Goal: Task Accomplishment & Management: Manage account settings

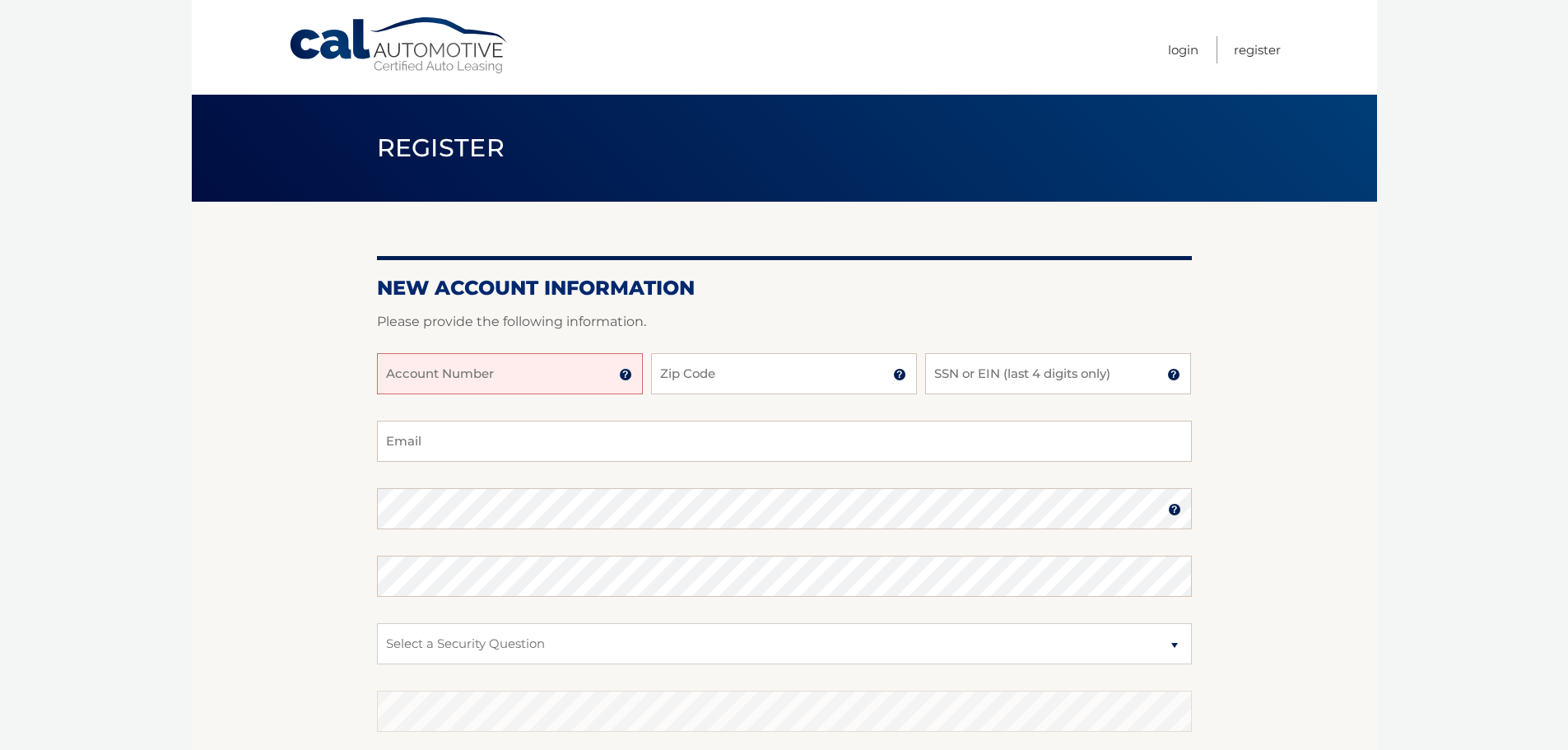
click at [515, 383] on input "Account Number" at bounding box center [510, 374] width 266 height 41
type input "44455994460"
type input "33021"
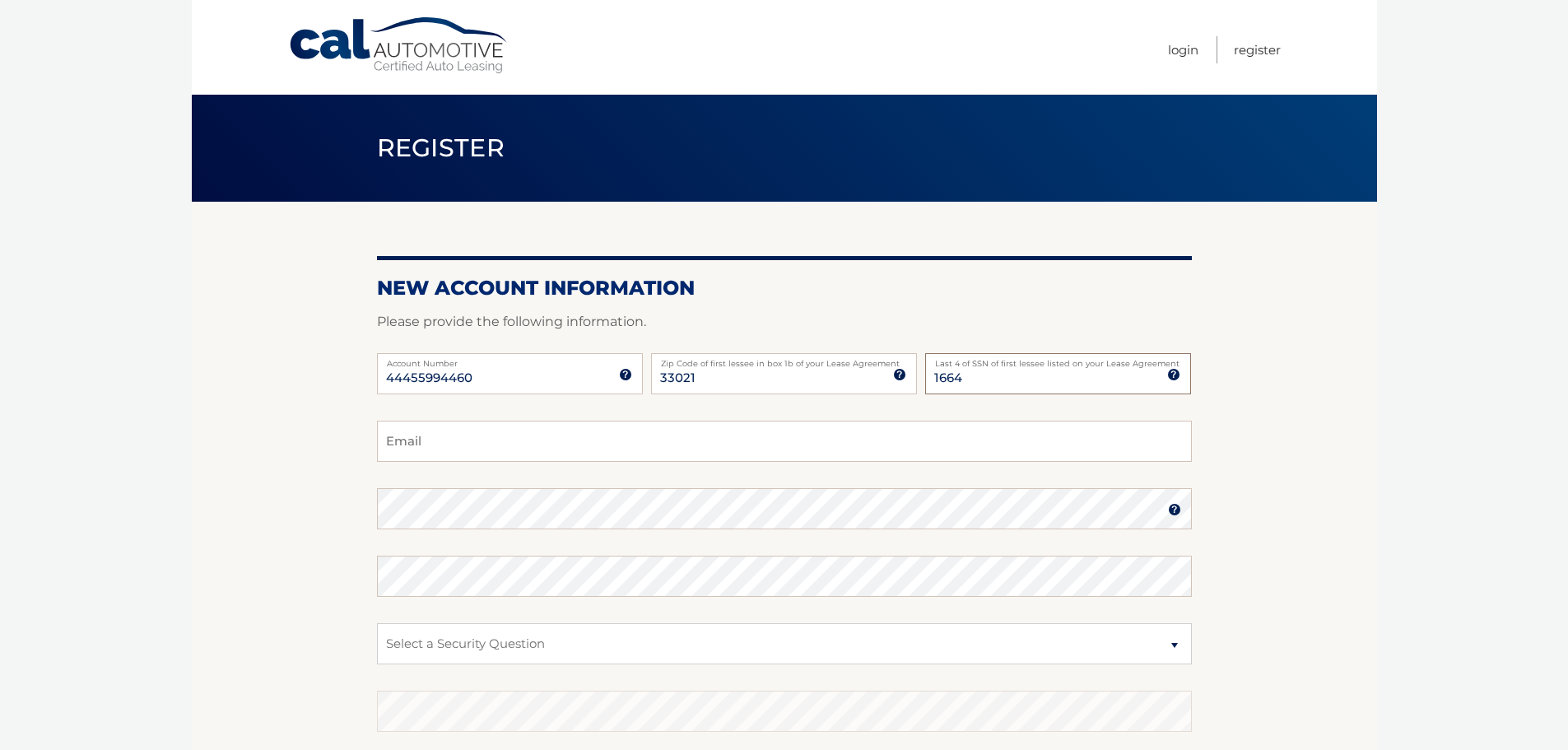
type input "1664"
click at [471, 432] on input "Email" at bounding box center [784, 442] width 815 height 41
type input "oren.kanel@gmail.com"
click at [534, 640] on select "Select a Security Question What was the name of your elementary school? What is…" at bounding box center [784, 644] width 815 height 41
select select "1"
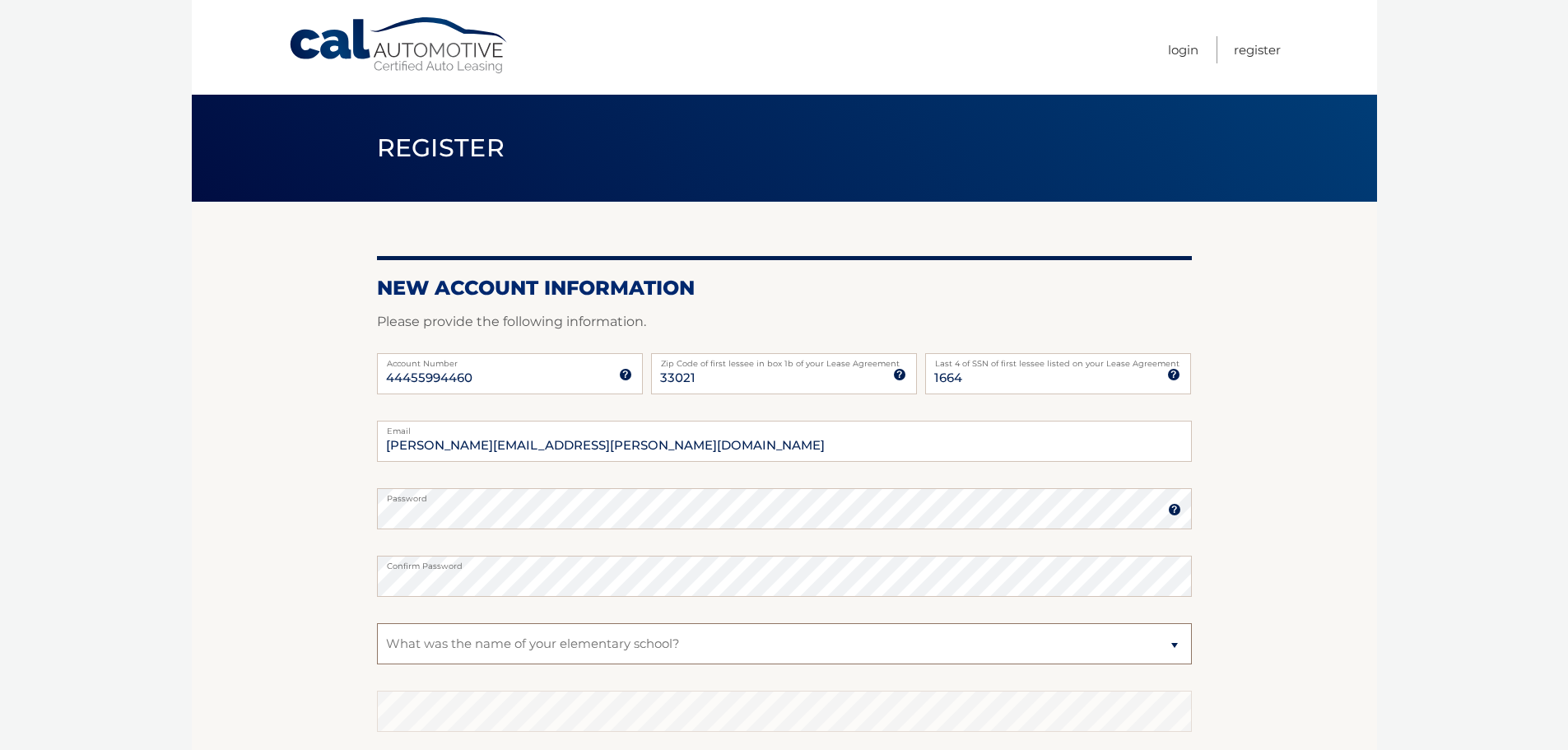
click at [377, 623] on select "Select a Security Question What was the name of your elementary school? What is…" at bounding box center [784, 644] width 815 height 41
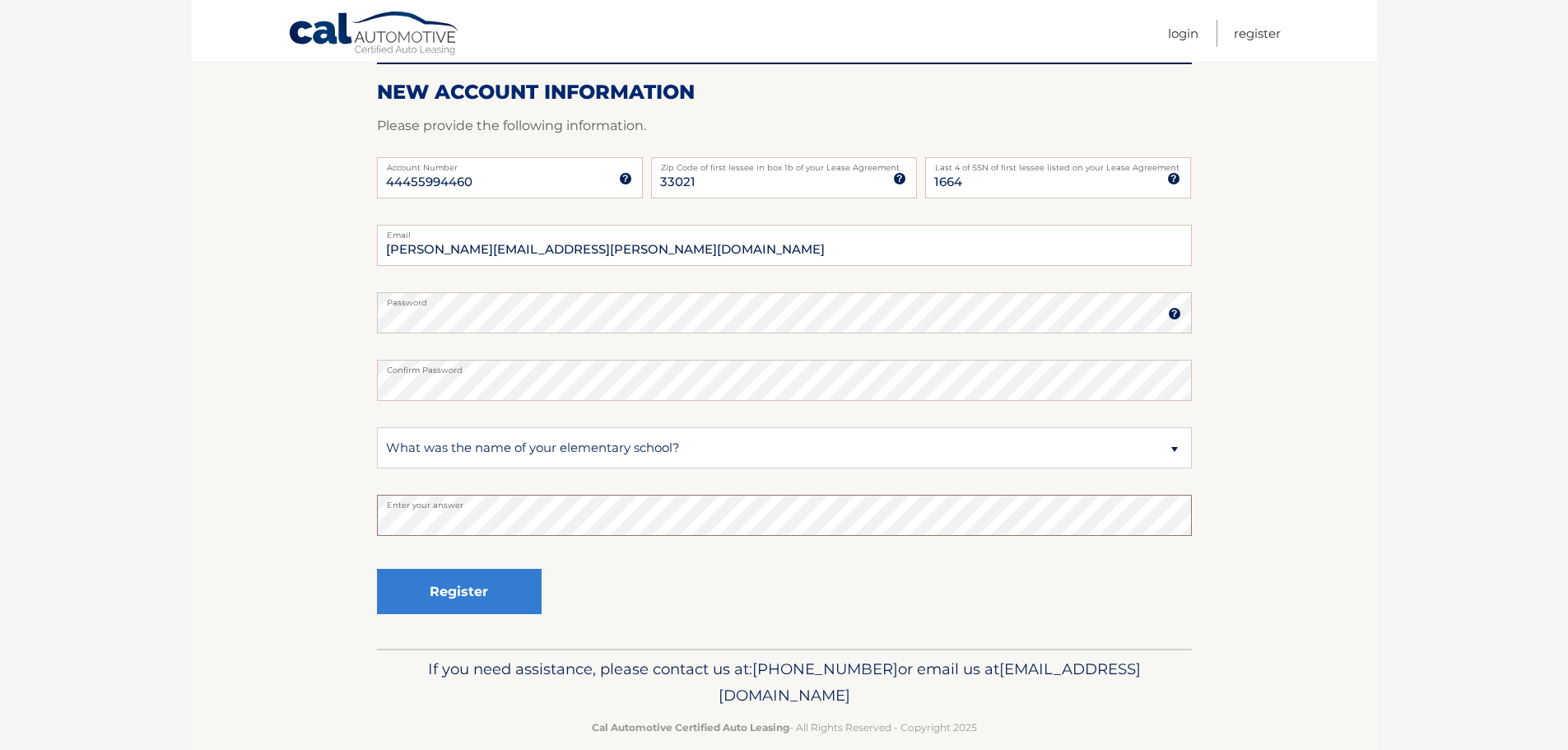
scroll to position [199, 0]
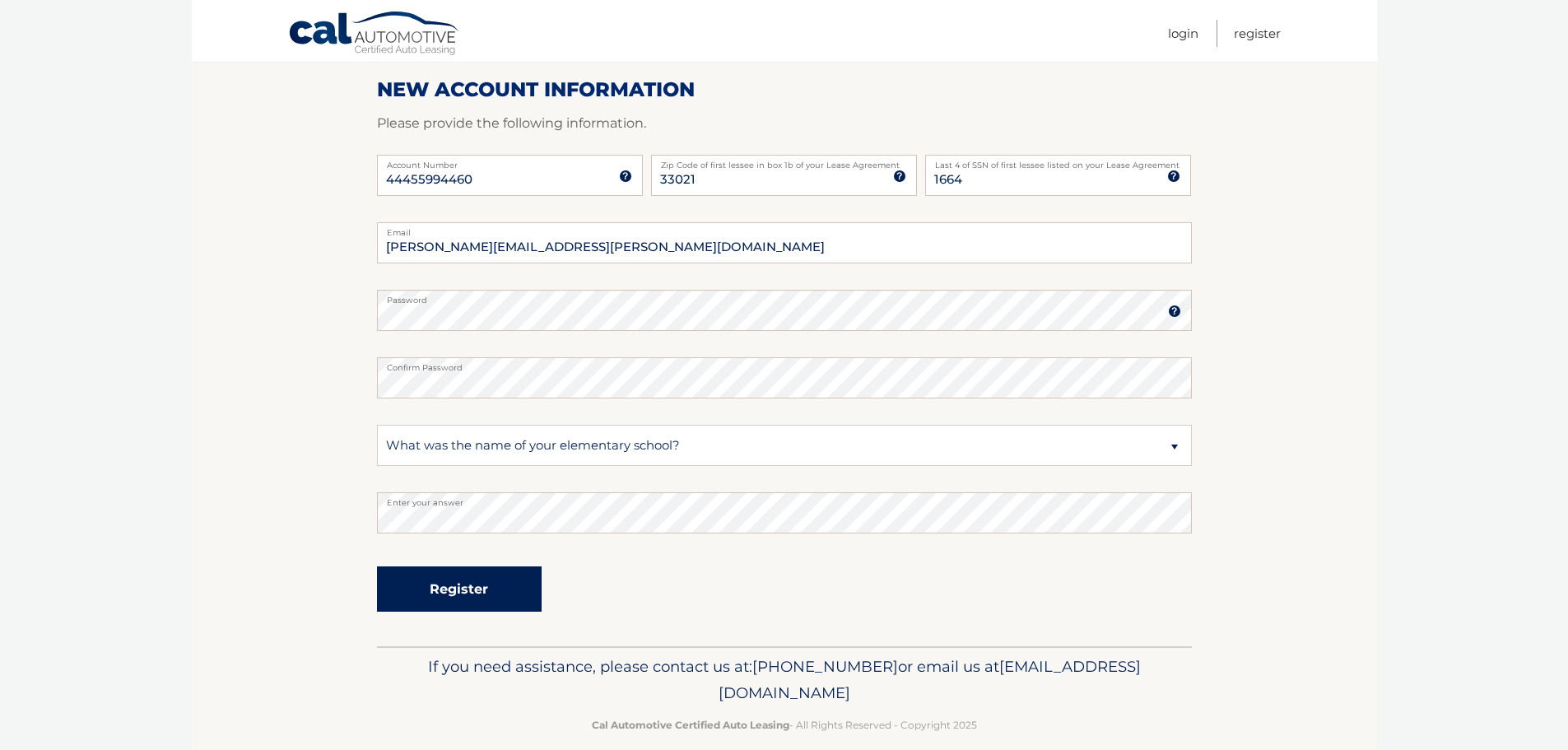
click at [445, 602] on button "Register" at bounding box center [459, 589] width 165 height 45
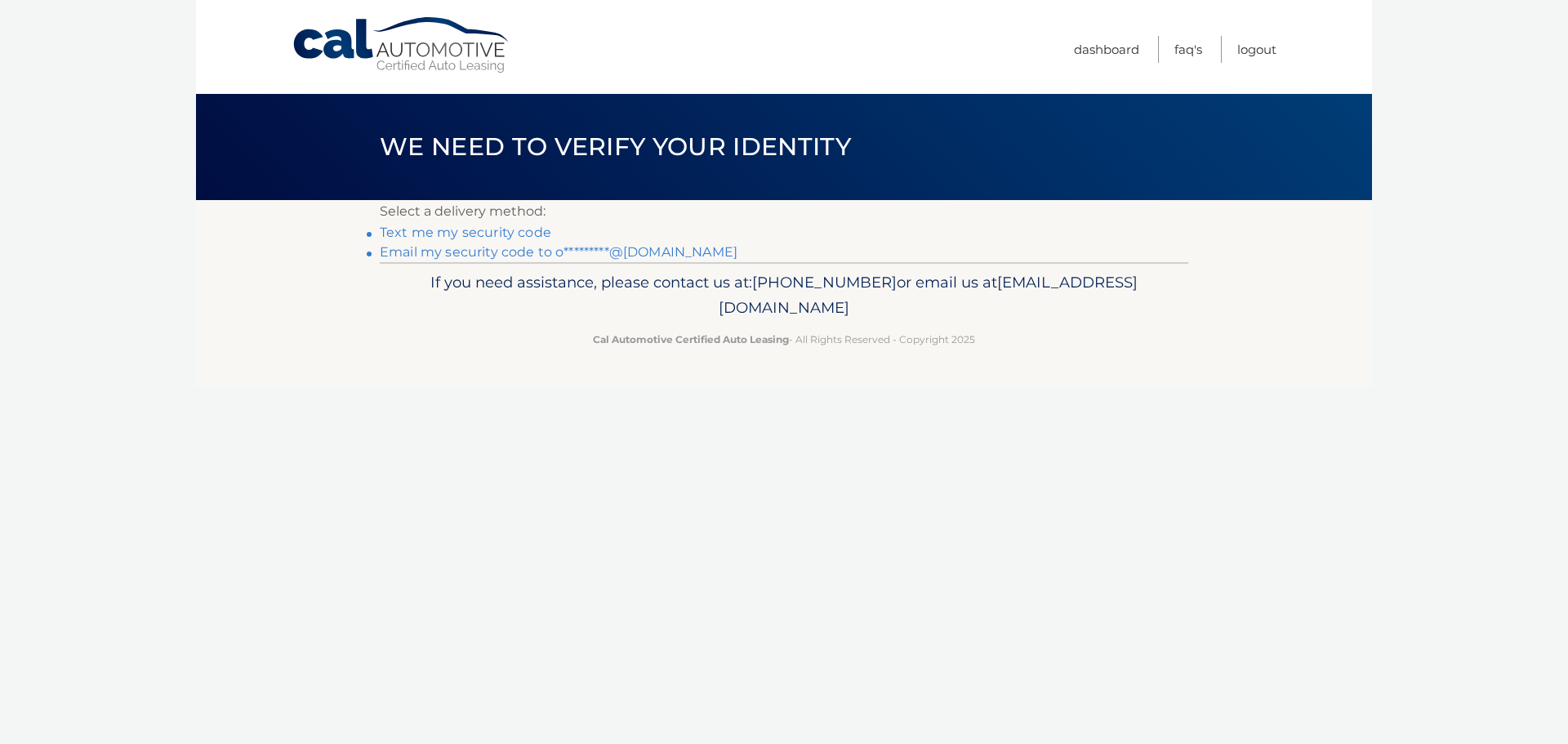
drag, startPoint x: 1062, startPoint y: 205, endPoint x: 612, endPoint y: 241, distance: 451.4
click at [612, 241] on div "Select a delivery method: Text me my security code Email my security code to o*…" at bounding box center [784, 231] width 808 height 62
click at [483, 234] on link "Text me my security code" at bounding box center [466, 232] width 171 height 15
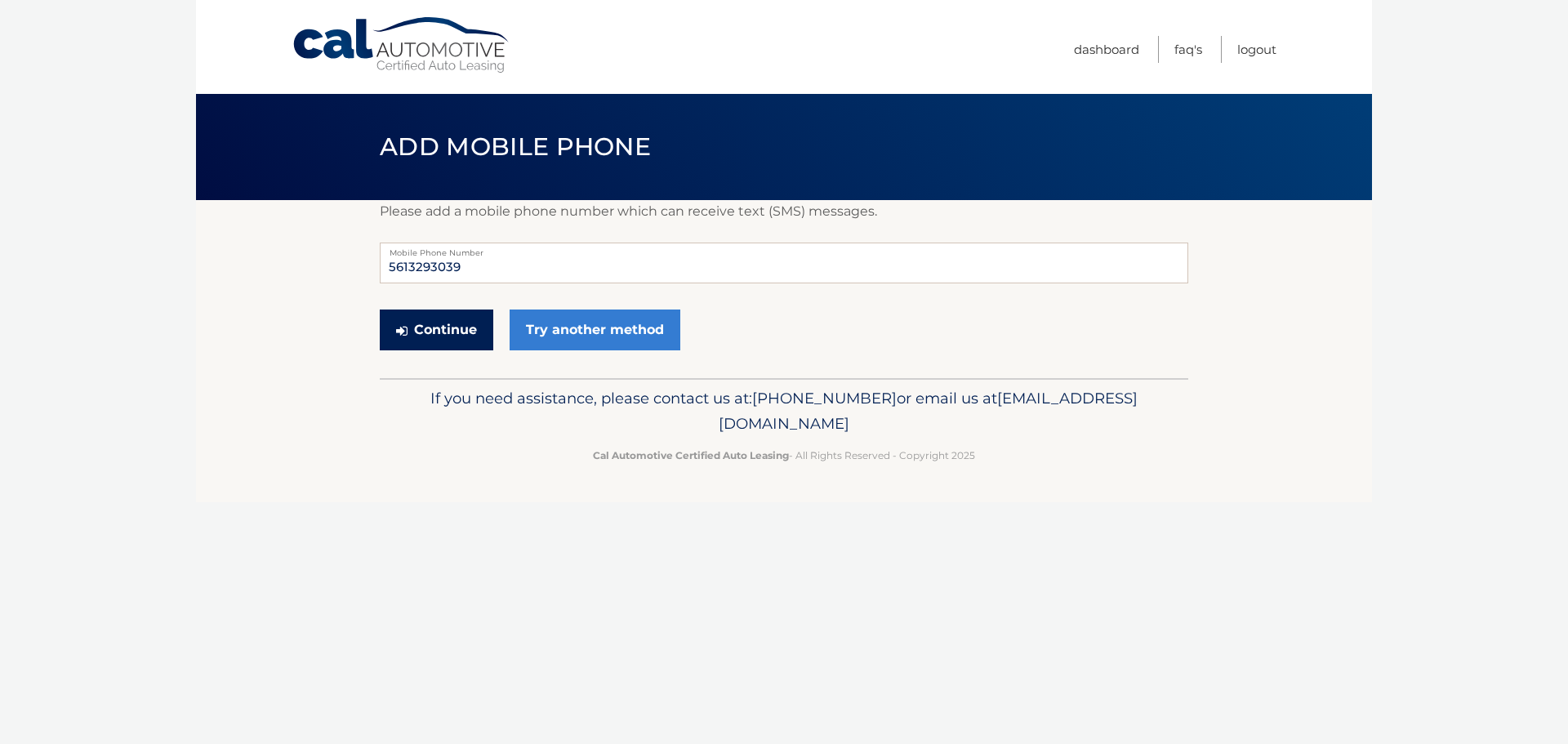
click at [435, 327] on button "Continue" at bounding box center [436, 330] width 113 height 41
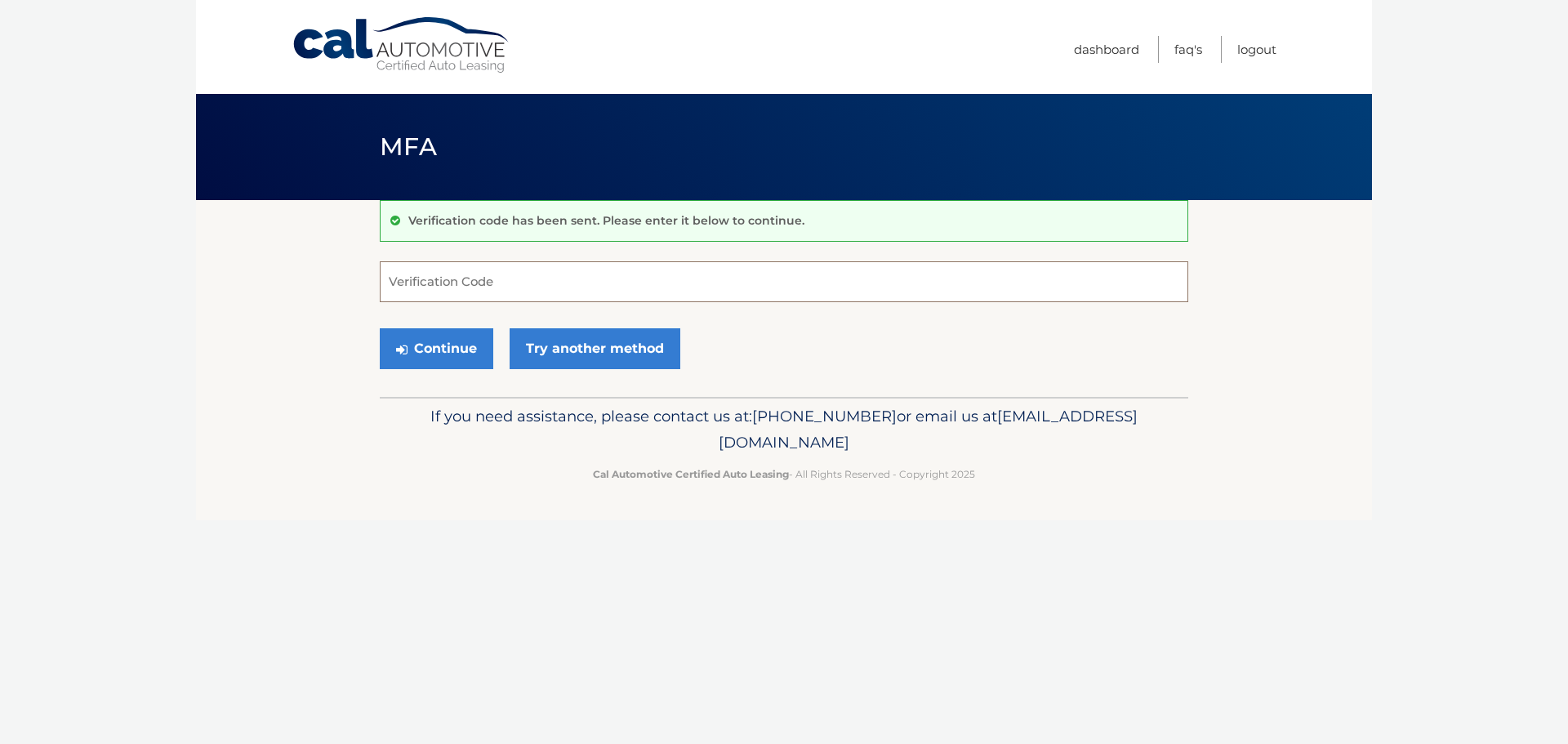
click at [479, 271] on input "Verification Code" at bounding box center [784, 282] width 808 height 41
type input "674539"
click at [380, 328] on button "Continue" at bounding box center [436, 349] width 113 height 41
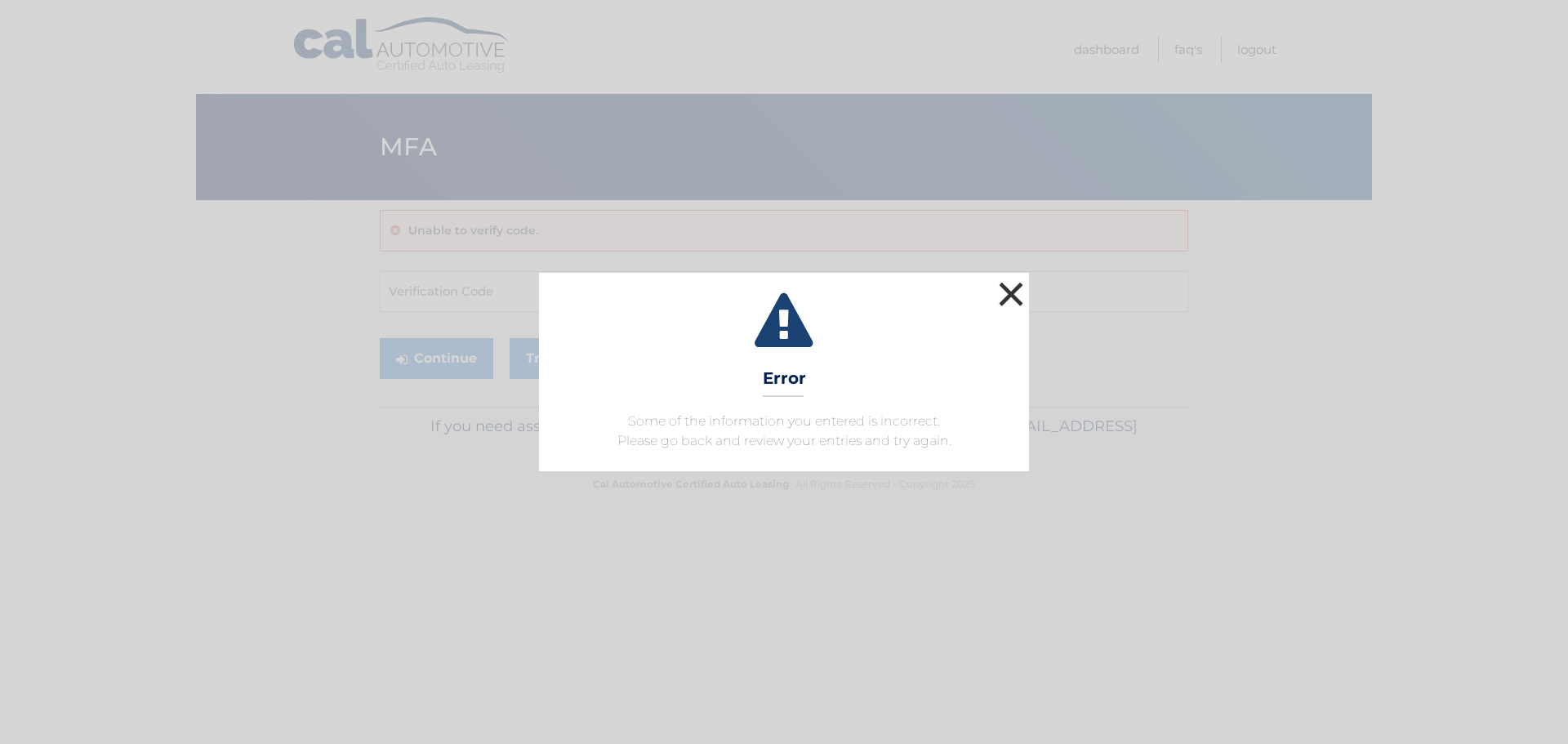
click at [1011, 298] on button "×" at bounding box center [1011, 293] width 33 height 33
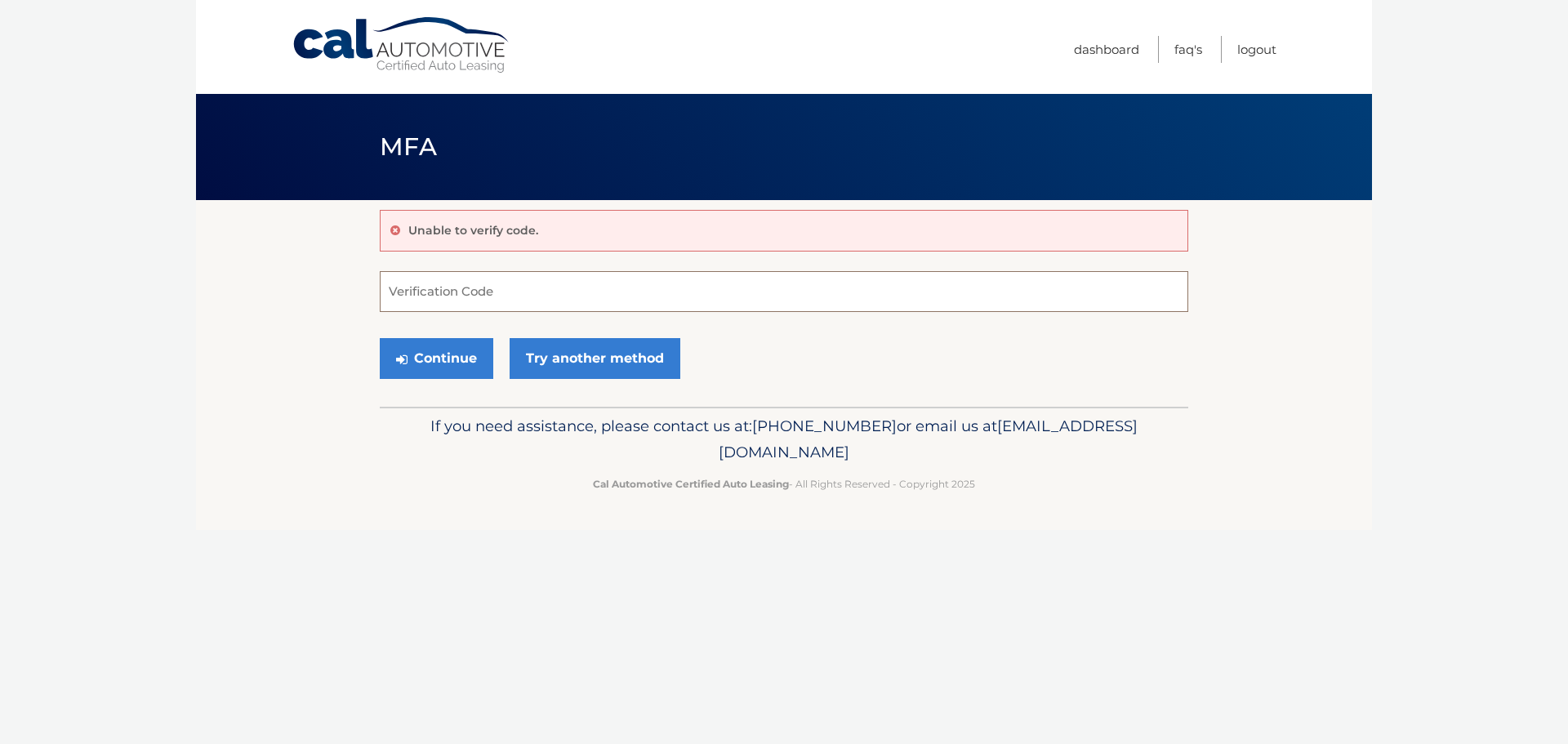
click at [796, 296] on input "Verification Code" at bounding box center [784, 292] width 808 height 41
type input "674359"
click at [380, 338] on button "Continue" at bounding box center [436, 359] width 113 height 41
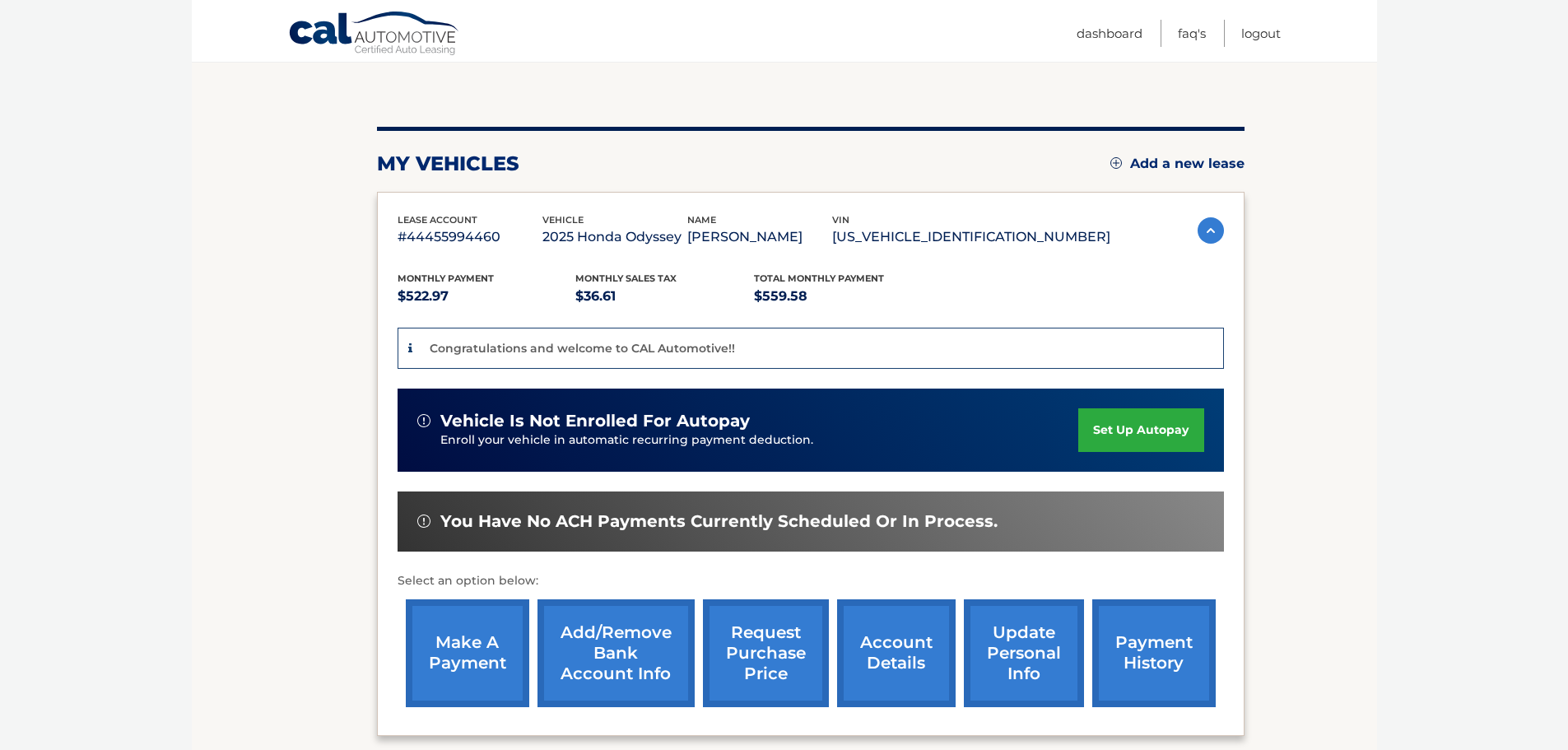
scroll to position [177, 0]
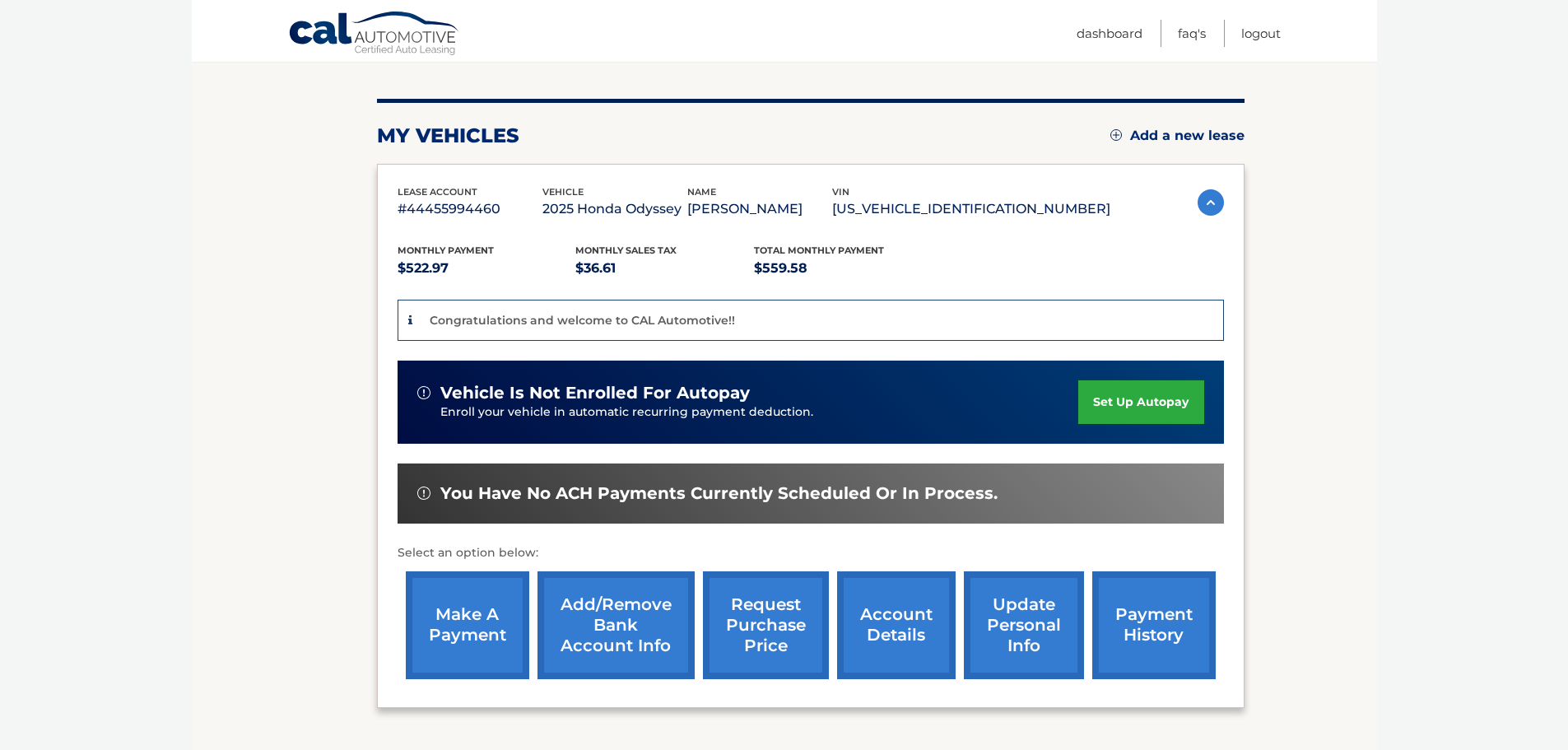
click at [1091, 388] on link "set up autopay" at bounding box center [1140, 402] width 125 height 44
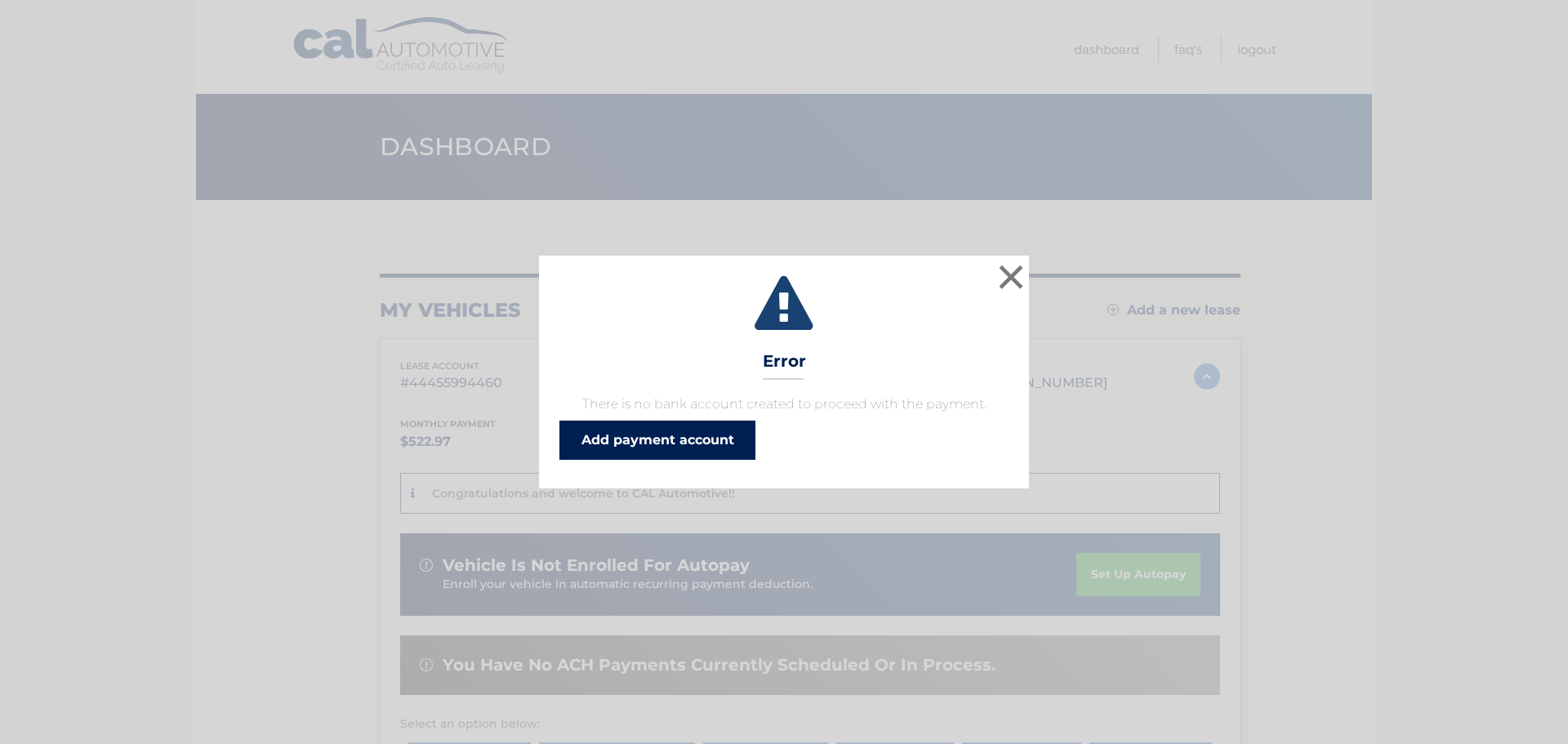
click at [686, 449] on link "Add payment account" at bounding box center [657, 441] width 196 height 39
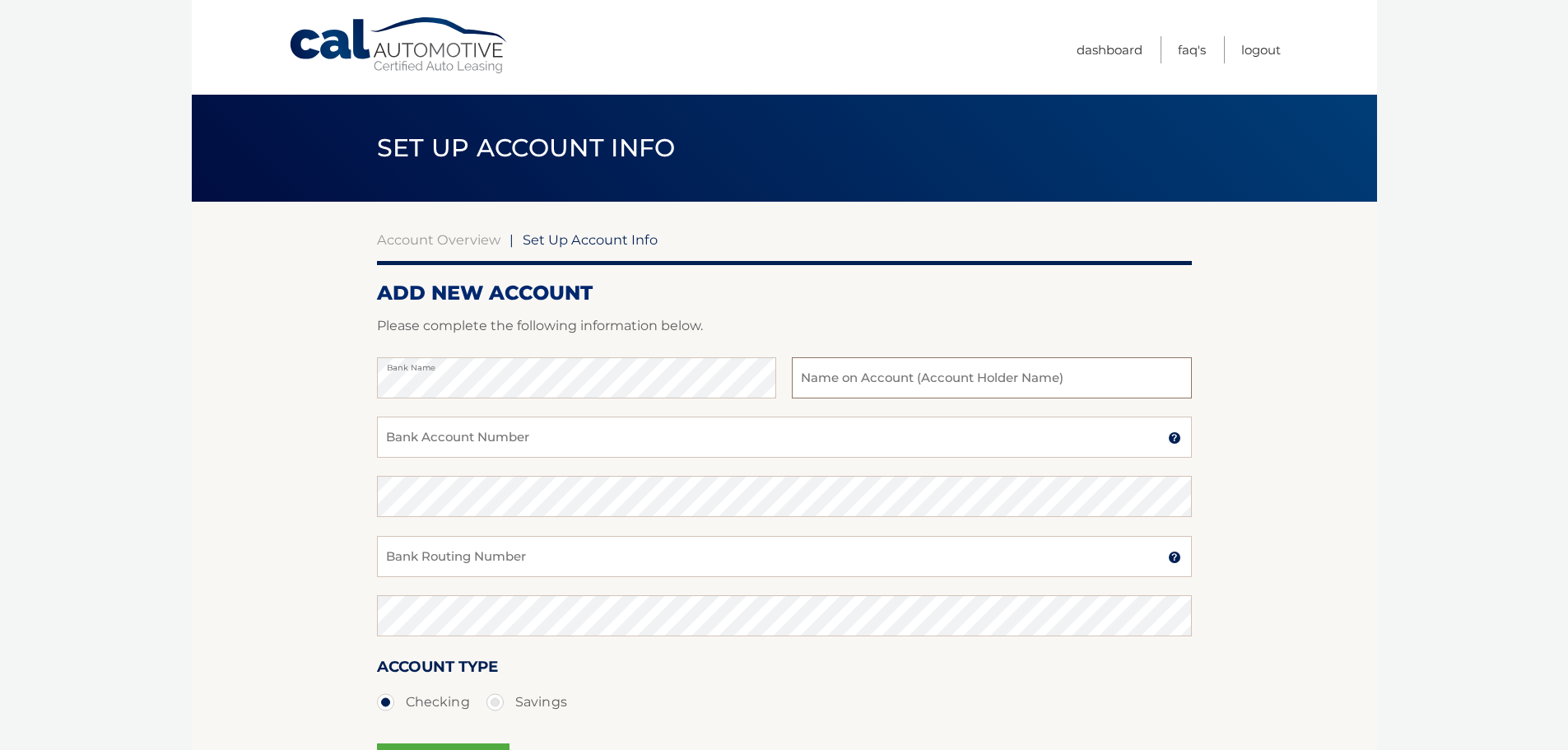
click at [854, 377] on input "text" at bounding box center [992, 378] width 399 height 41
type input "Oren Kanel"
click at [796, 415] on div "Bank Name Oren Kanel Name on Bank Account Holder" at bounding box center [784, 387] width 815 height 59
click at [786, 424] on input "Bank Account Number" at bounding box center [784, 437] width 815 height 41
click at [733, 457] on input "Bank Account Number" at bounding box center [784, 437] width 815 height 41
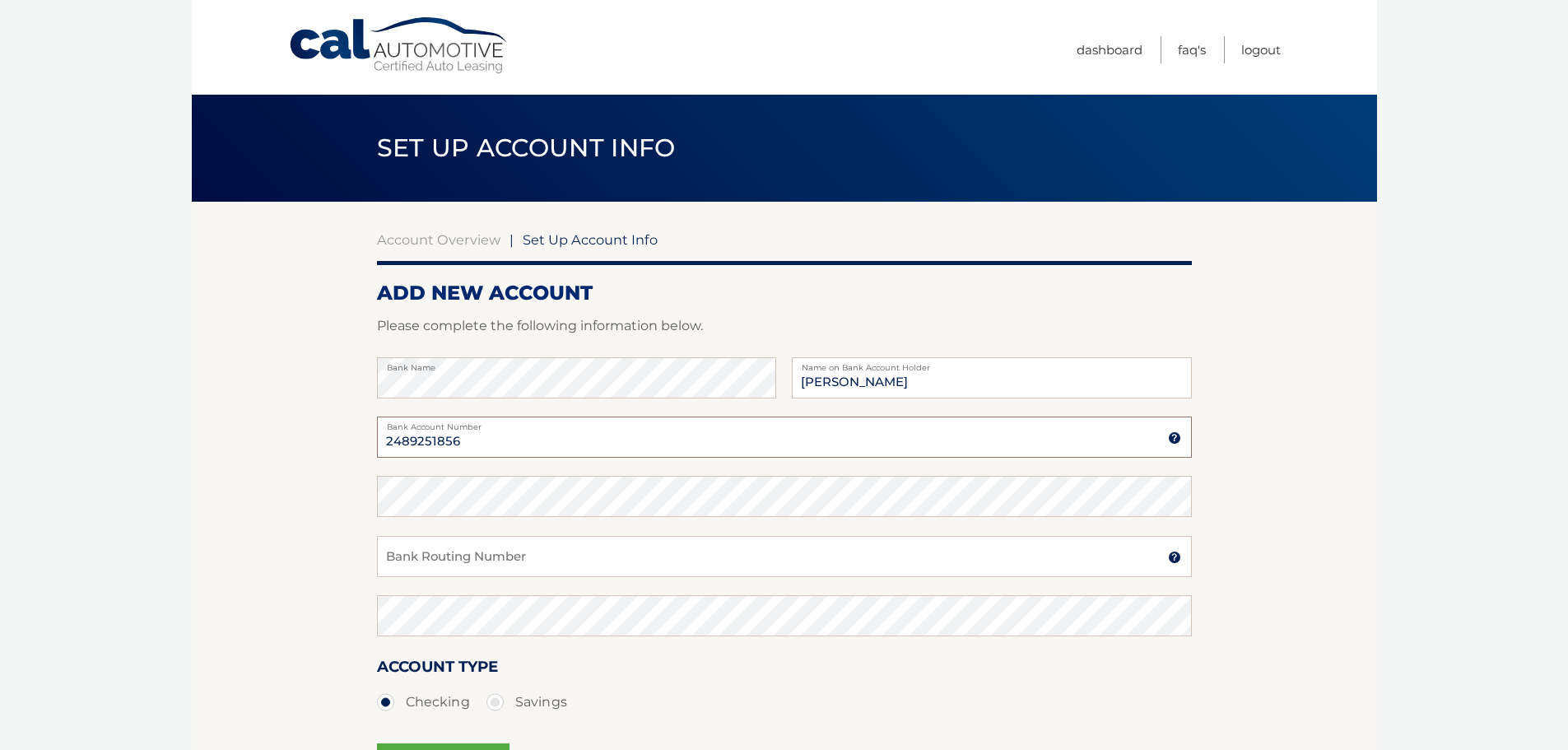
type input "2489251856"
click at [693, 518] on div "Confirm Bank Account Number" at bounding box center [784, 505] width 815 height 59
click at [673, 541] on input "Bank Routing Number" at bounding box center [784, 557] width 815 height 41
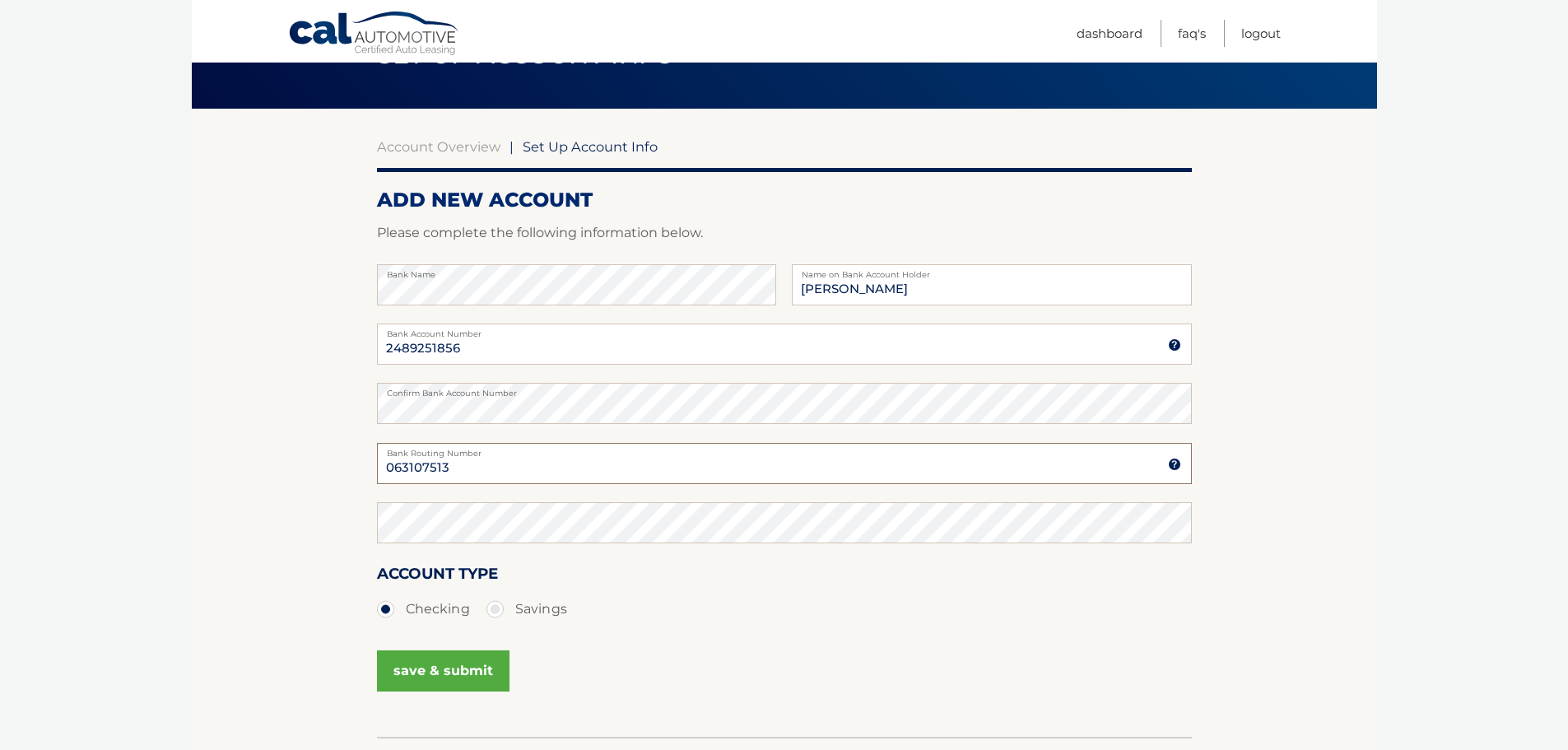
scroll to position [94, 0]
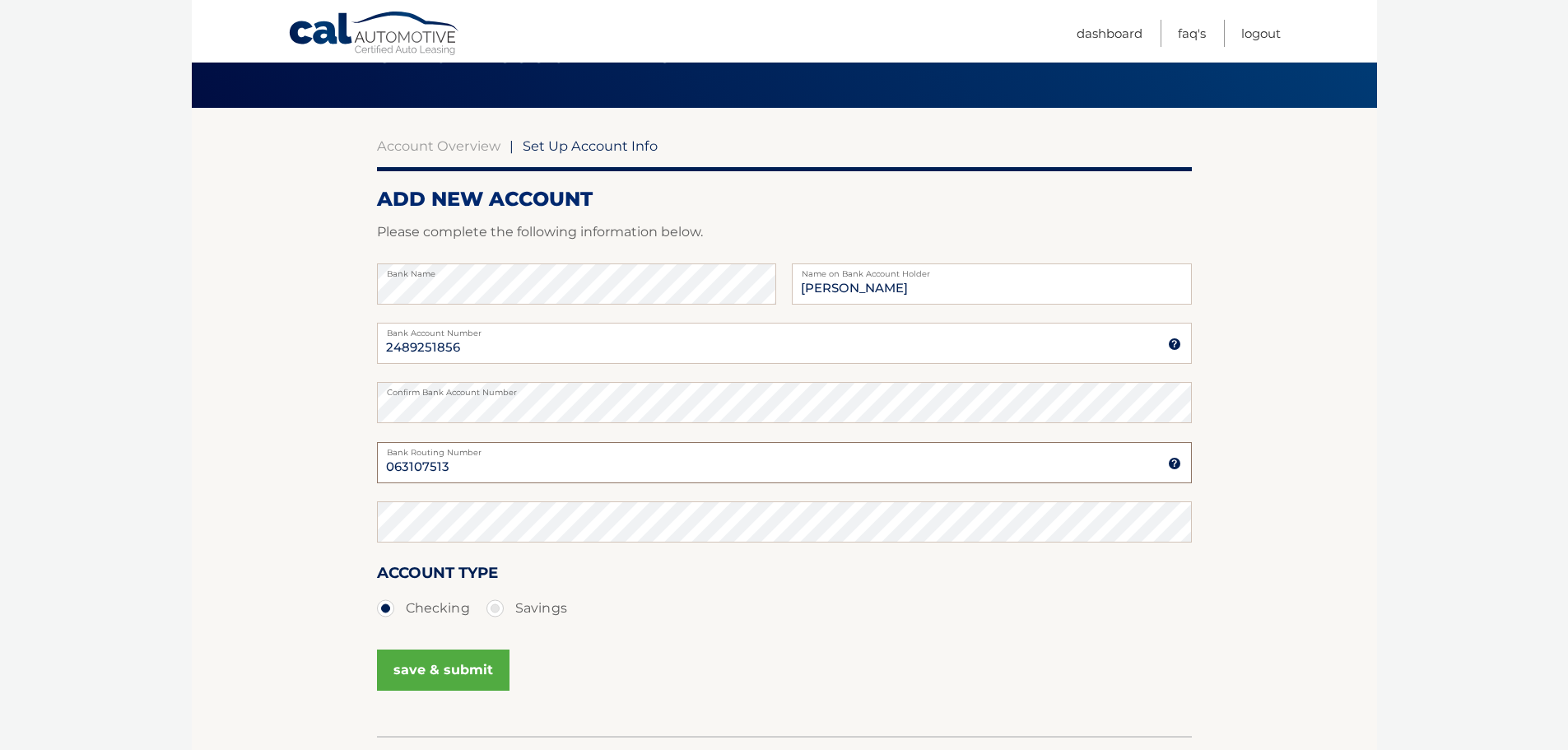
type input "063107513"
click at [429, 663] on button "save & submit" at bounding box center [442, 670] width 132 height 41
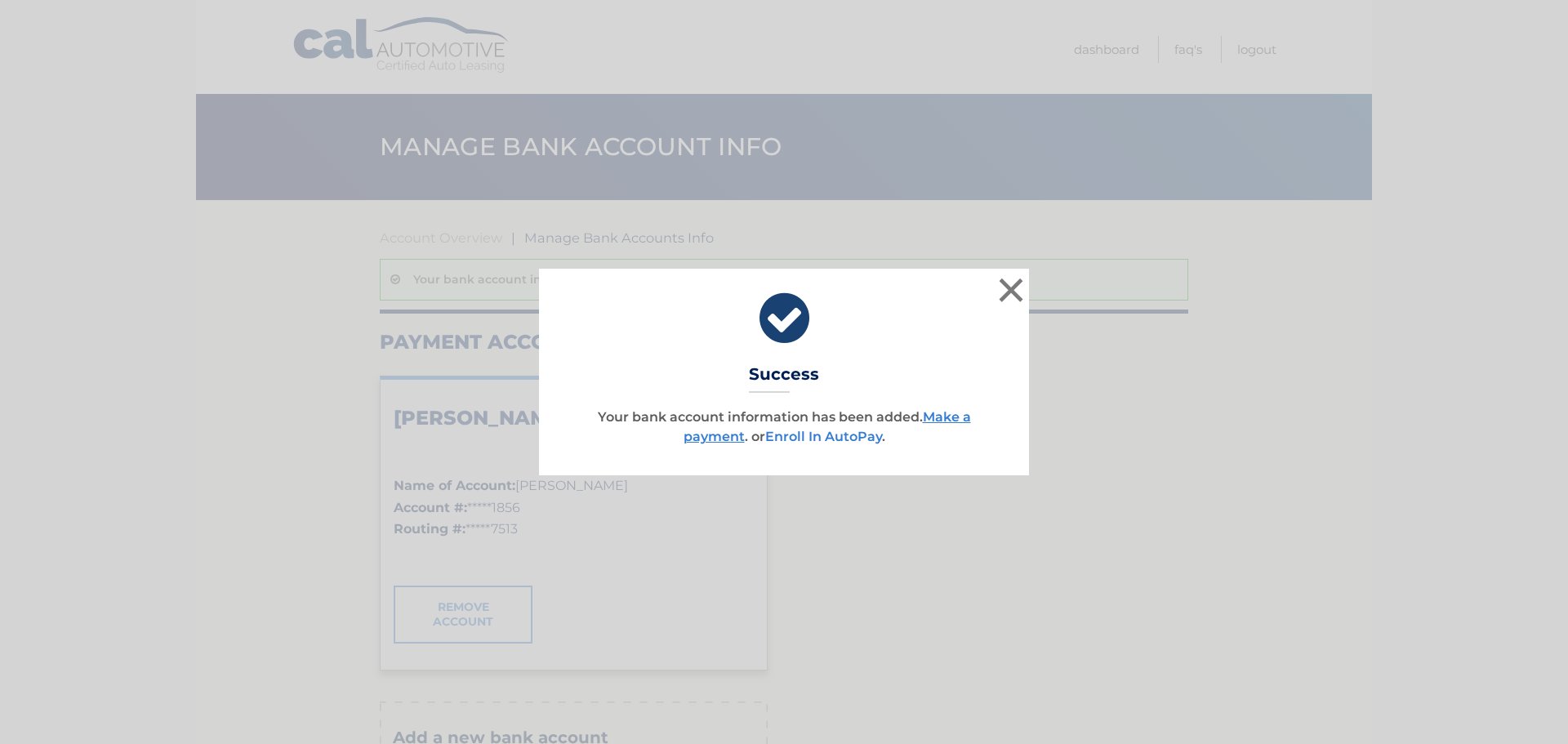
click at [813, 439] on link "Enroll In AutoPay" at bounding box center [823, 436] width 117 height 15
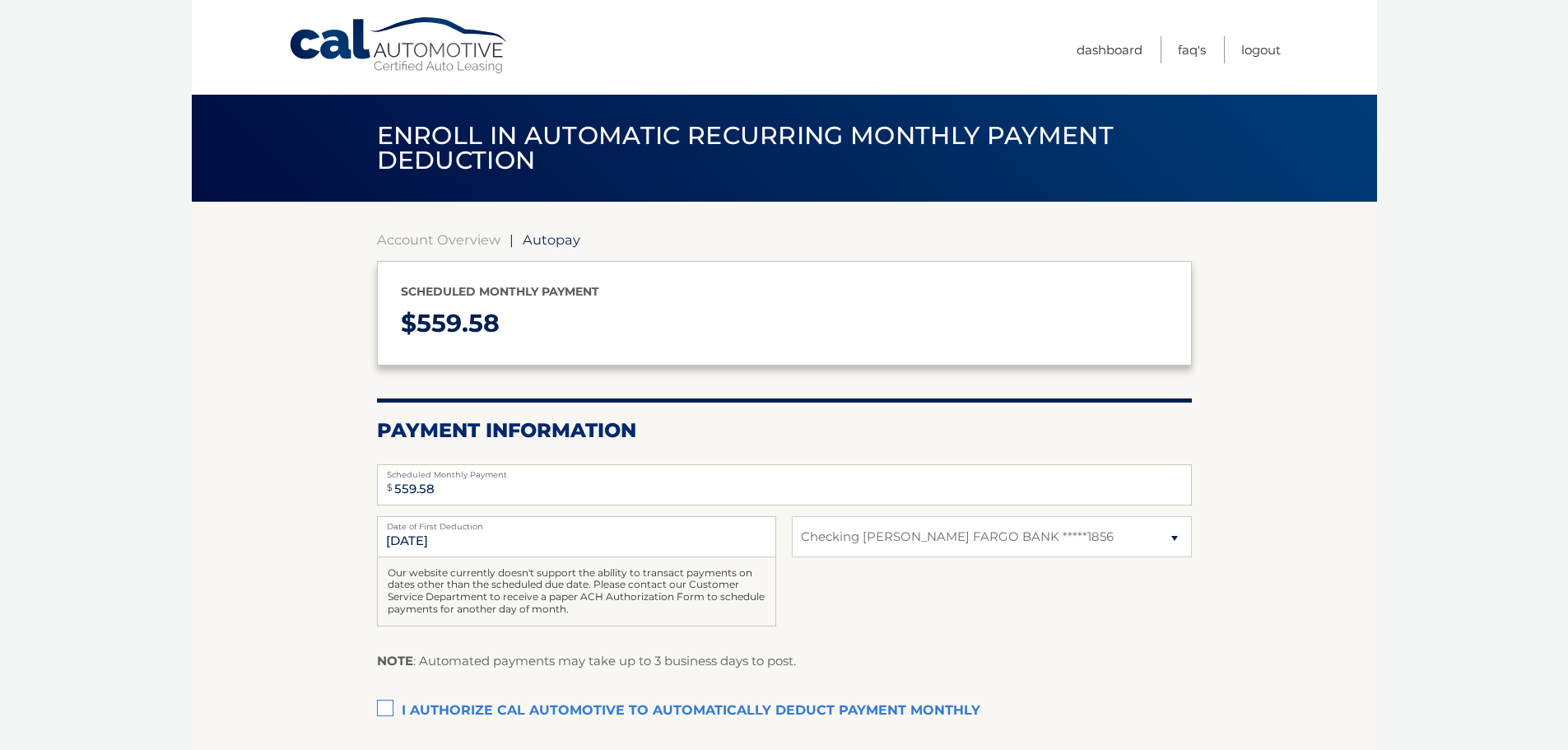
select select "MzhlNmFlODUtYjc5OS00ZGRiLWI2NmYtMDQzOTI2NzBjODkz"
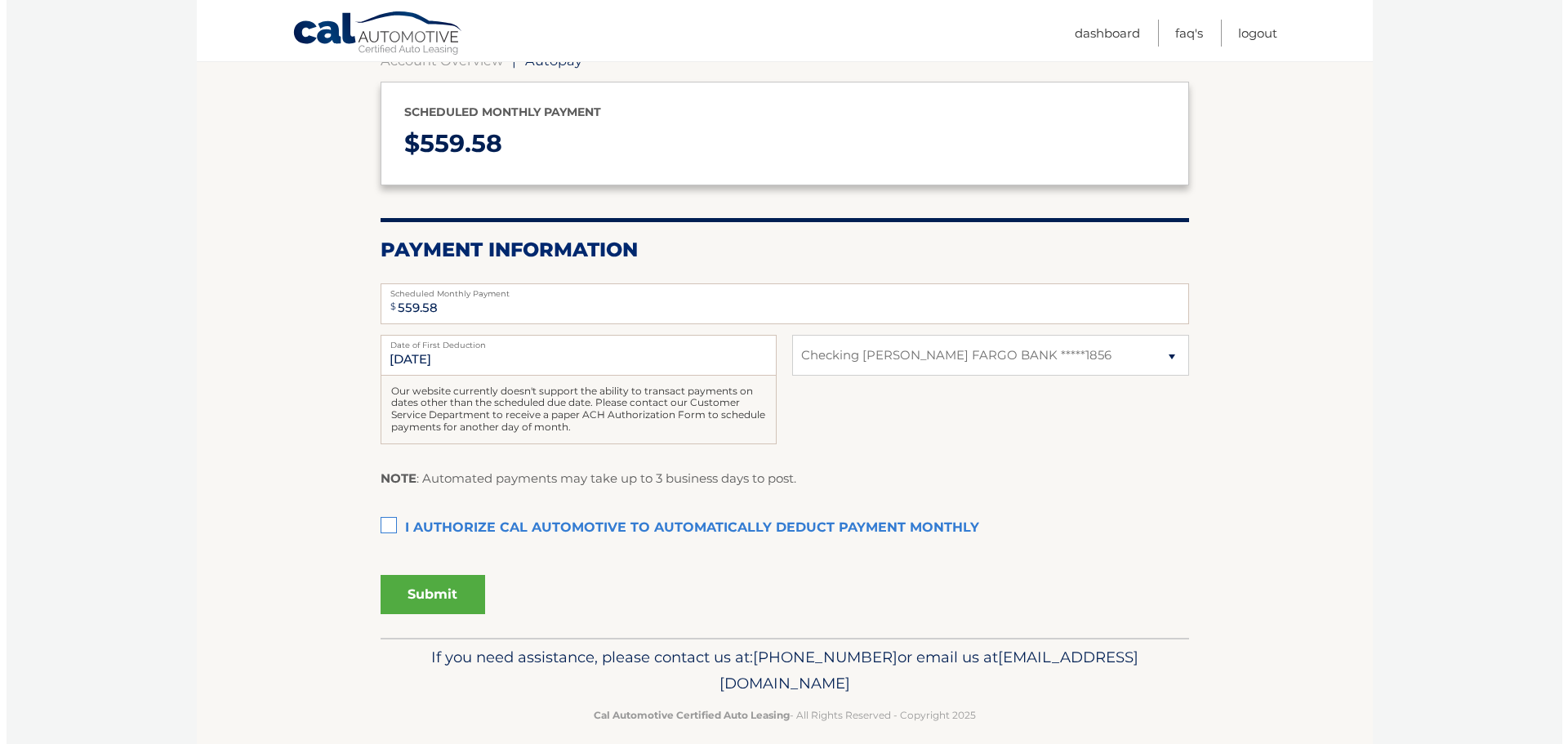
scroll to position [181, 0]
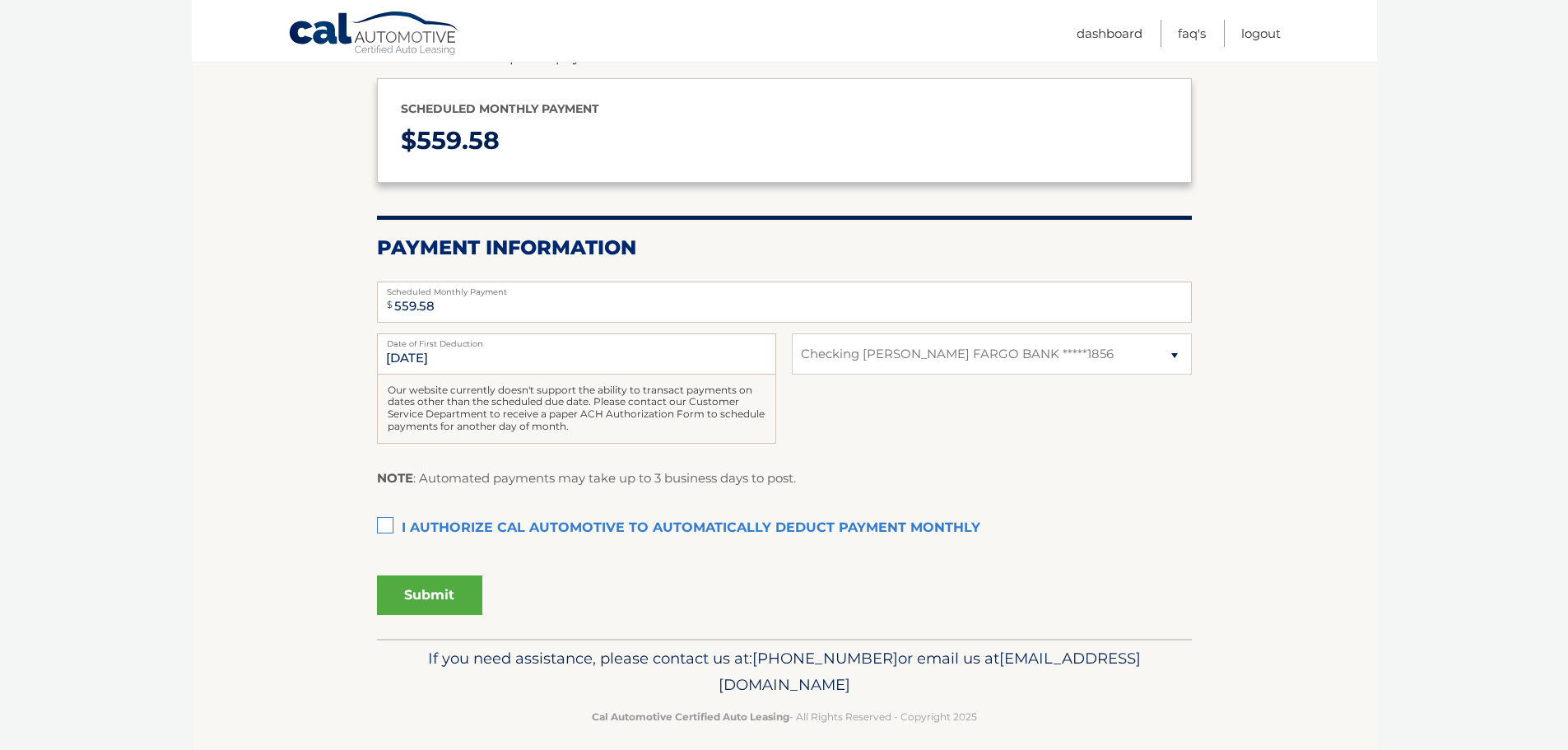
click at [388, 522] on label "I authorize cal automotive to automatically deduct payment monthly This checkbo…" at bounding box center [784, 529] width 815 height 33
click at [0, 0] on input "I authorize cal automotive to automatically deduct payment monthly This checkbo…" at bounding box center [0, 0] width 0 height 0
click at [424, 603] on button "Submit" at bounding box center [429, 595] width 105 height 40
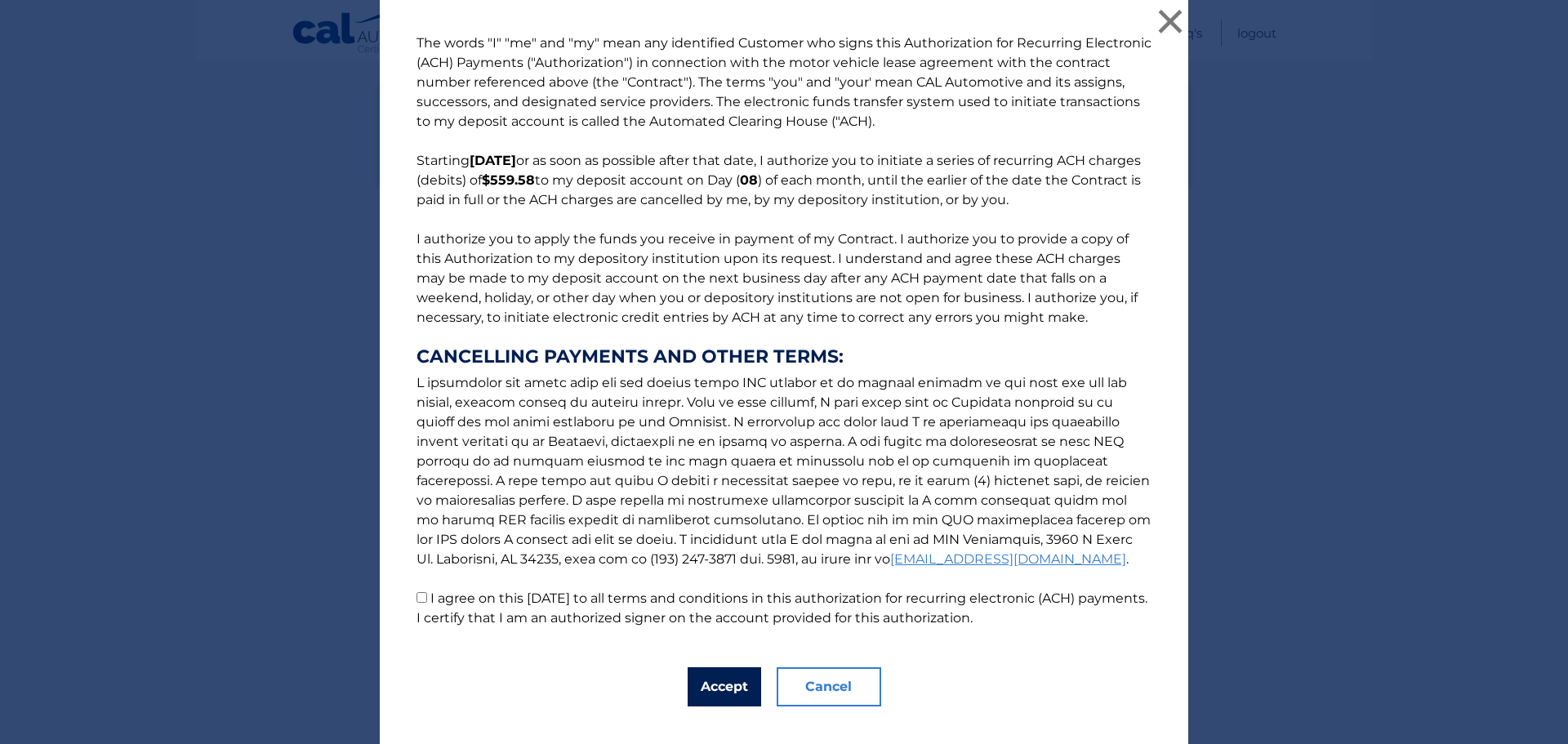
click at [750, 699] on button "Accept" at bounding box center [724, 687] width 73 height 39
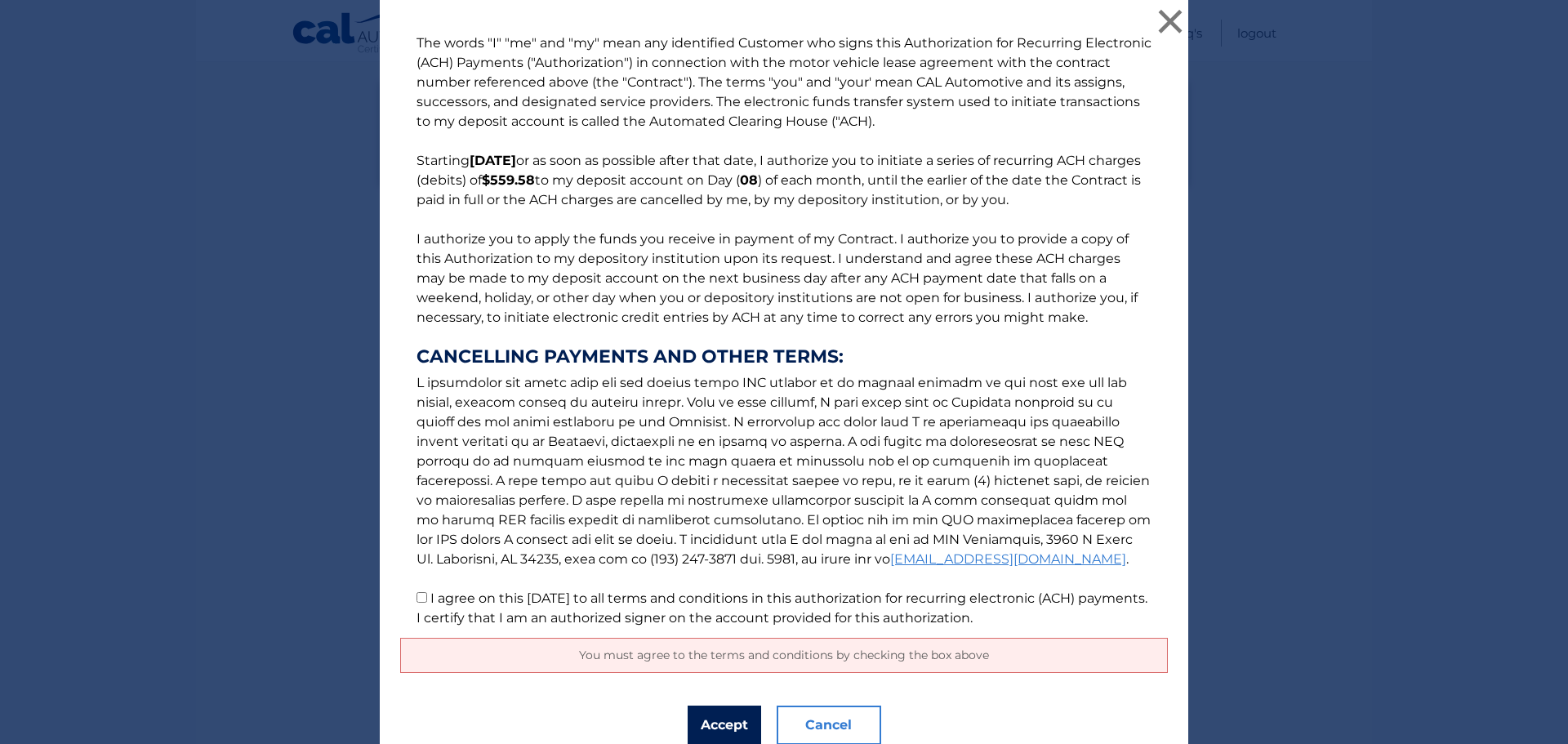
scroll to position [66, 0]
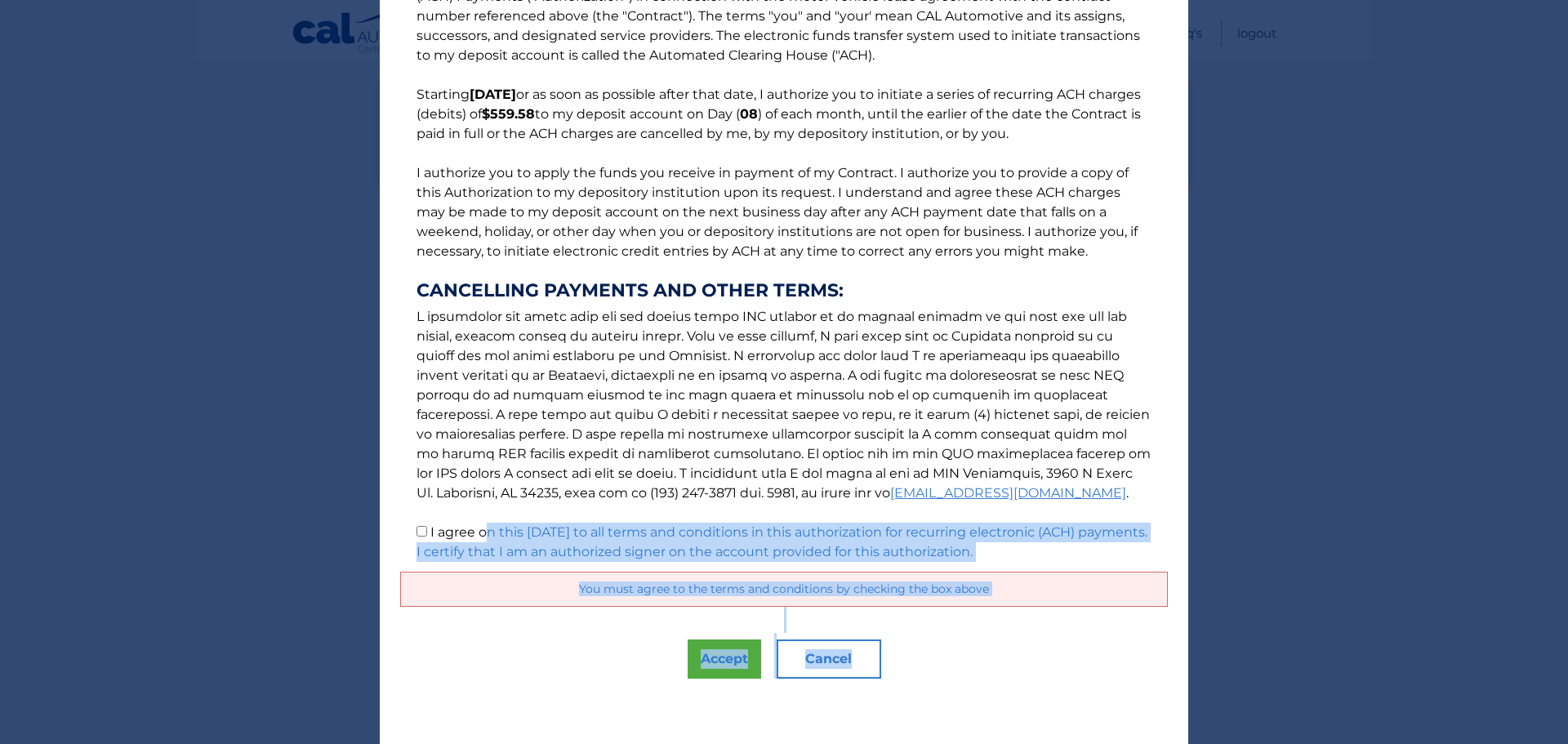
drag, startPoint x: 740, startPoint y: 702, endPoint x: 478, endPoint y: 541, distance: 307.5
click at [478, 541] on div "The words "I" "me" and "my" mean any identified Customer who signs this Authori…" at bounding box center [784, 339] width 808 height 810
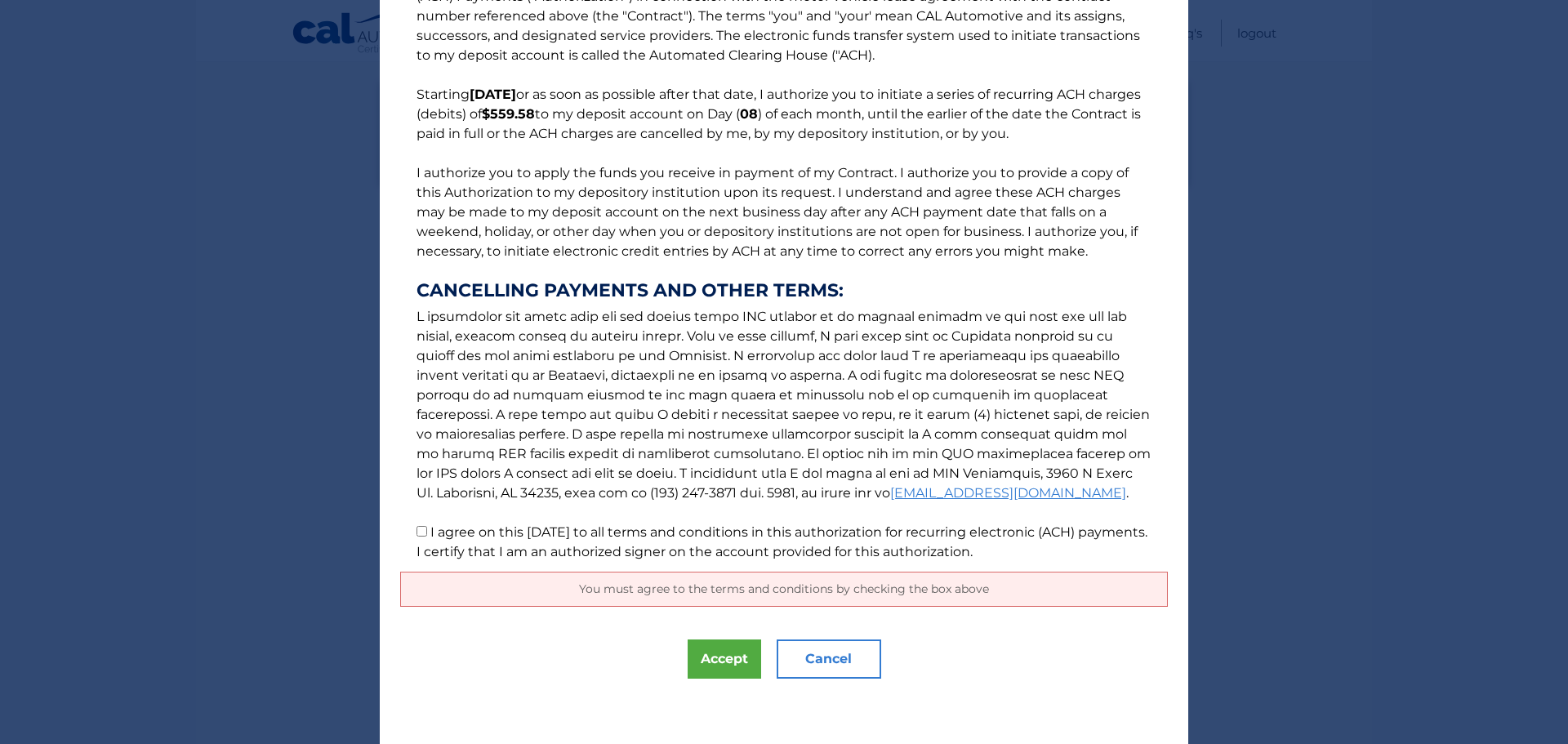
click at [438, 537] on label "I agree on this 09/03/2025 to all terms and conditions in this authorization fo…" at bounding box center [782, 541] width 731 height 35
click at [427, 537] on input "I agree on this 09/03/2025 to all terms and conditions in this authorization fo…" at bounding box center [422, 532] width 11 height 11
checkbox input "true"
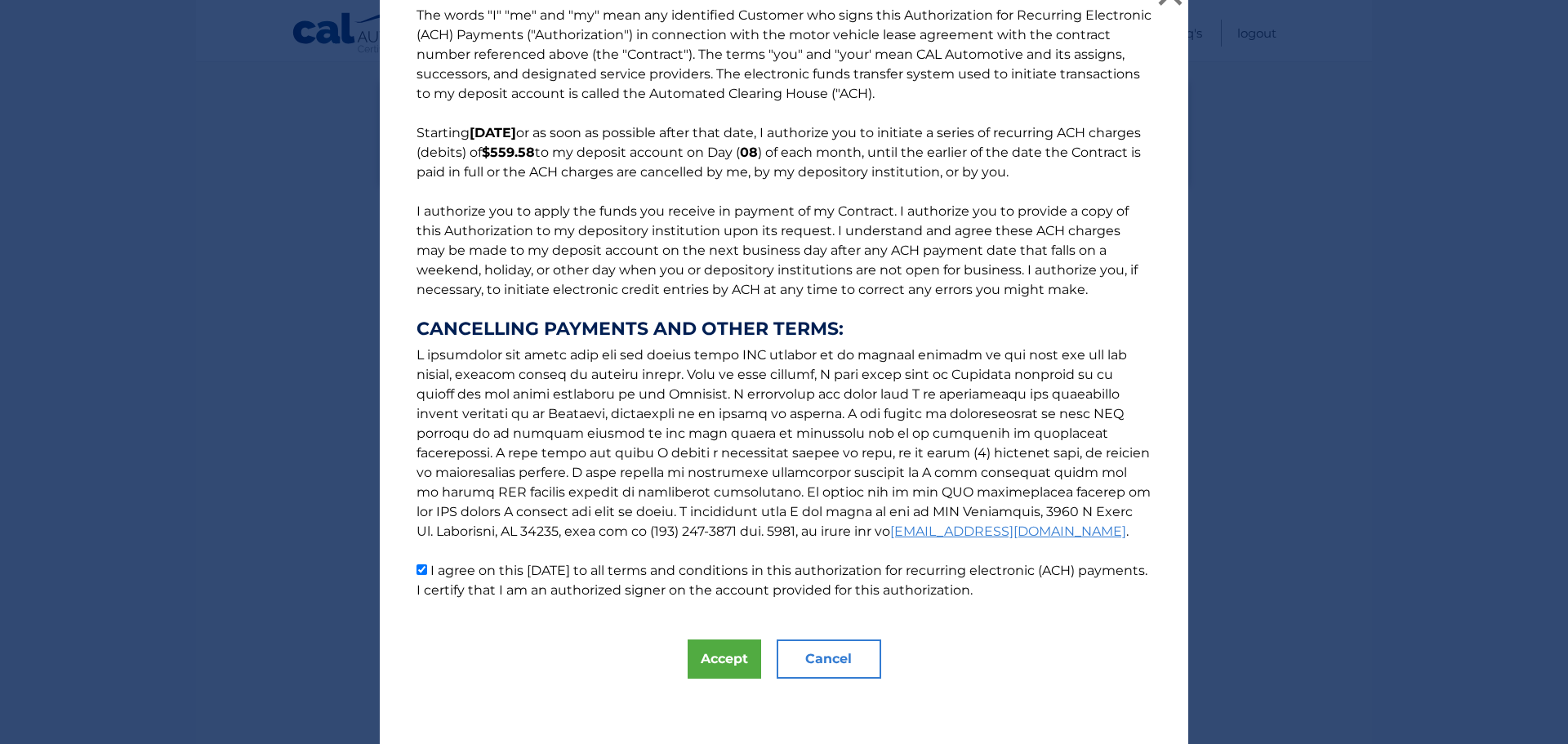
scroll to position [28, 0]
click at [730, 682] on div "The words "I" "me" and "my" mean any identified Customer who signs this Authori…" at bounding box center [784, 358] width 808 height 772
click at [734, 675] on button "Accept" at bounding box center [724, 659] width 73 height 39
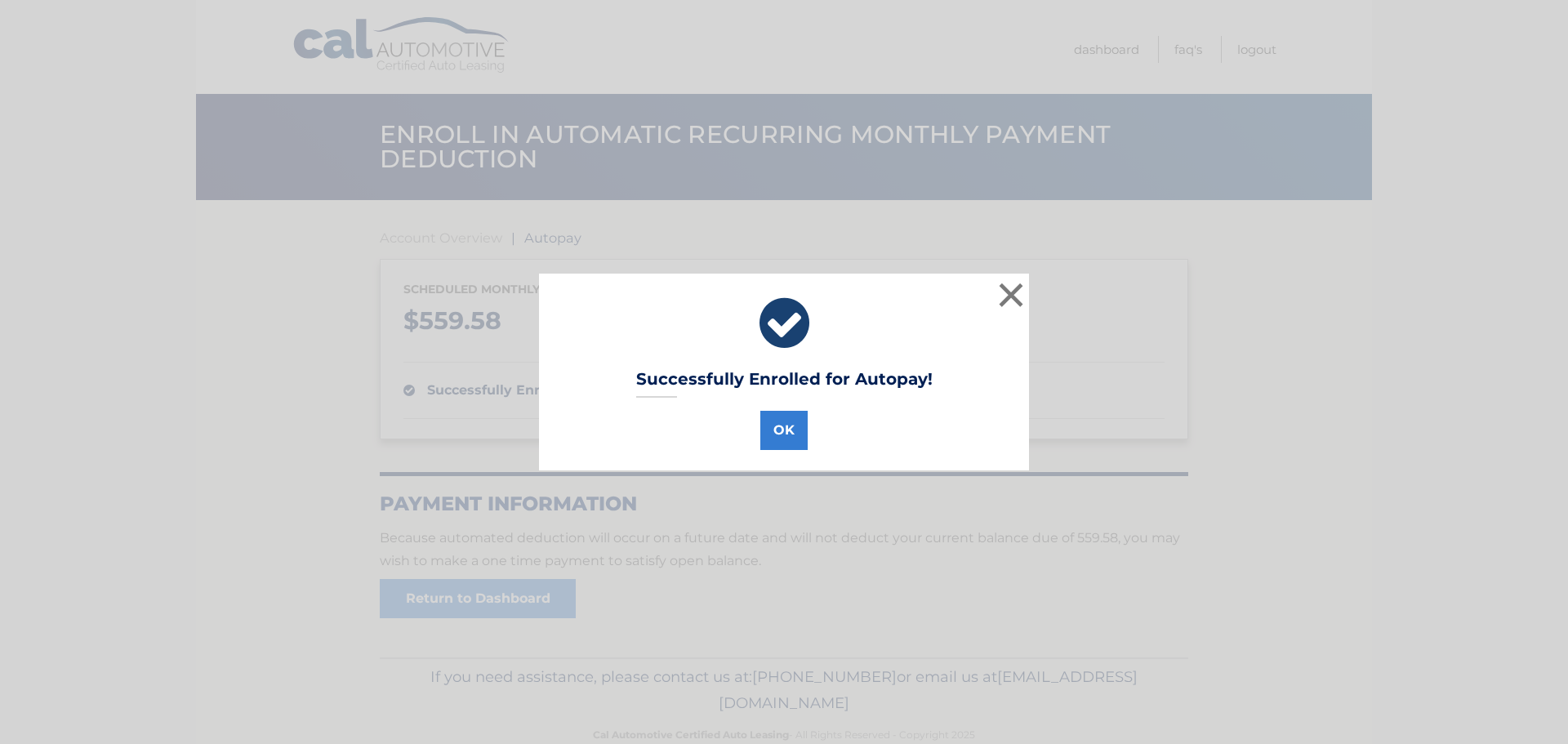
click at [789, 409] on div "OK" at bounding box center [784, 426] width 450 height 45
click at [783, 435] on button "OK" at bounding box center [783, 431] width 47 height 39
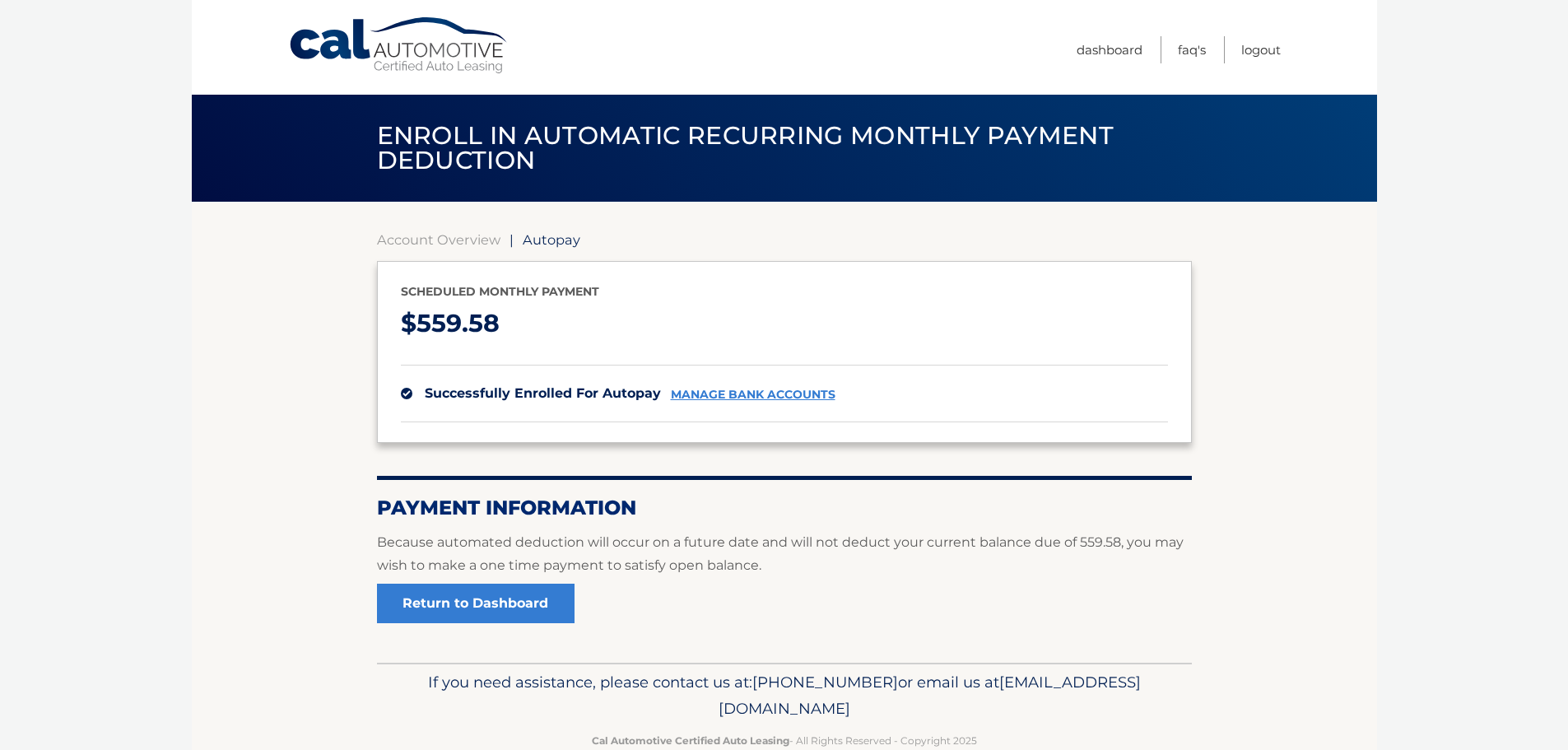
scroll to position [37, 0]
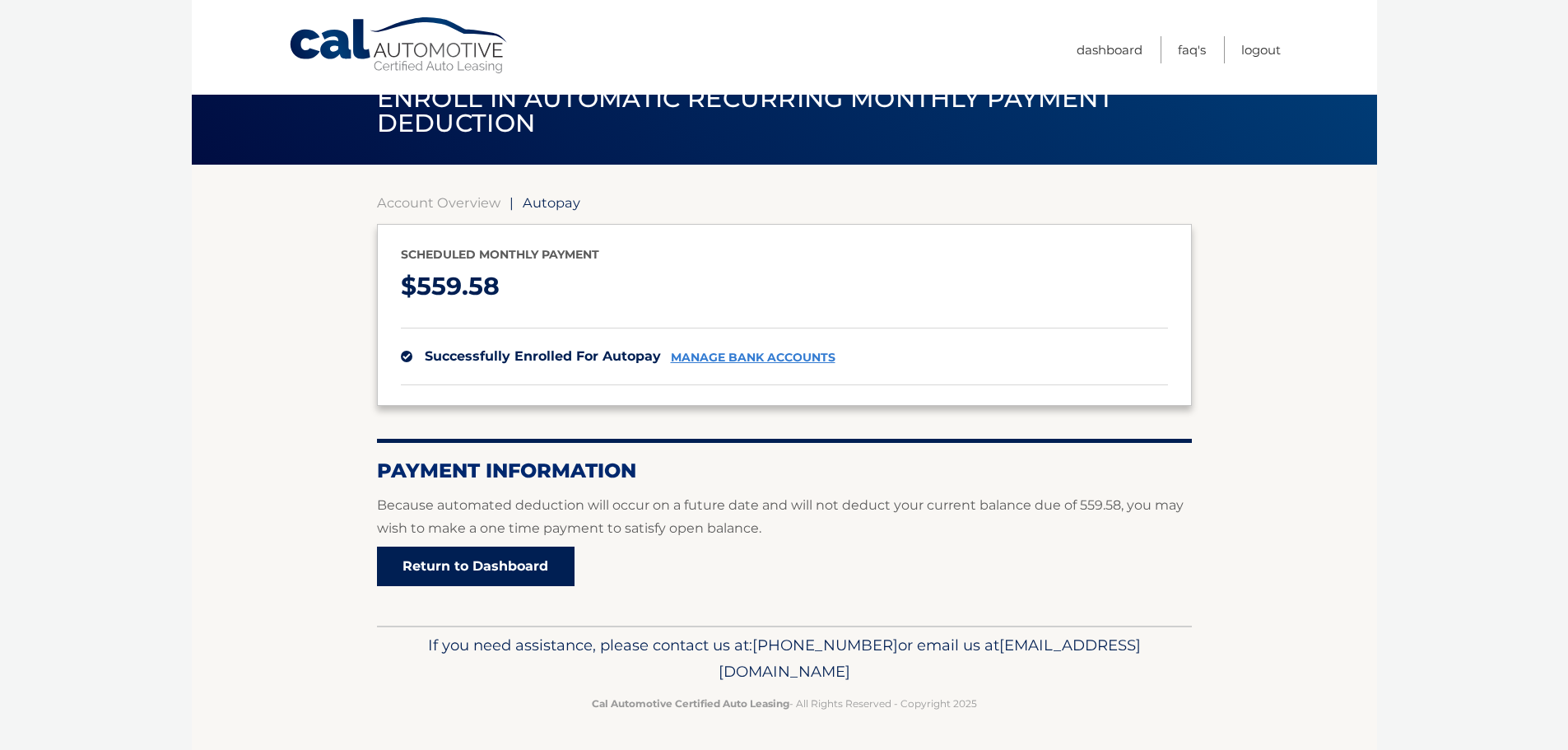
click at [552, 557] on link "Return to Dashboard" at bounding box center [476, 567] width 198 height 40
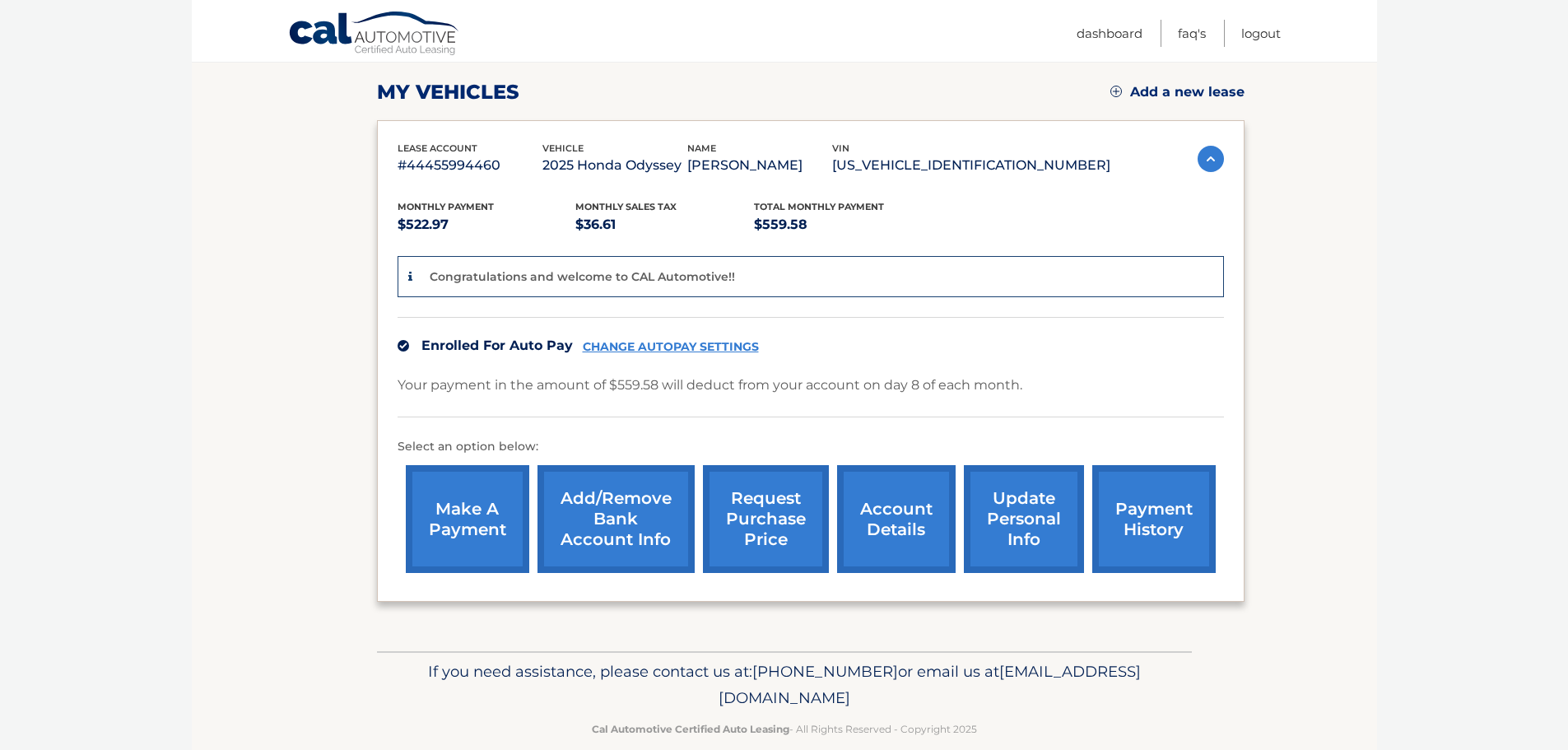
scroll to position [221, 0]
